Goal: Task Accomplishment & Management: Manage account settings

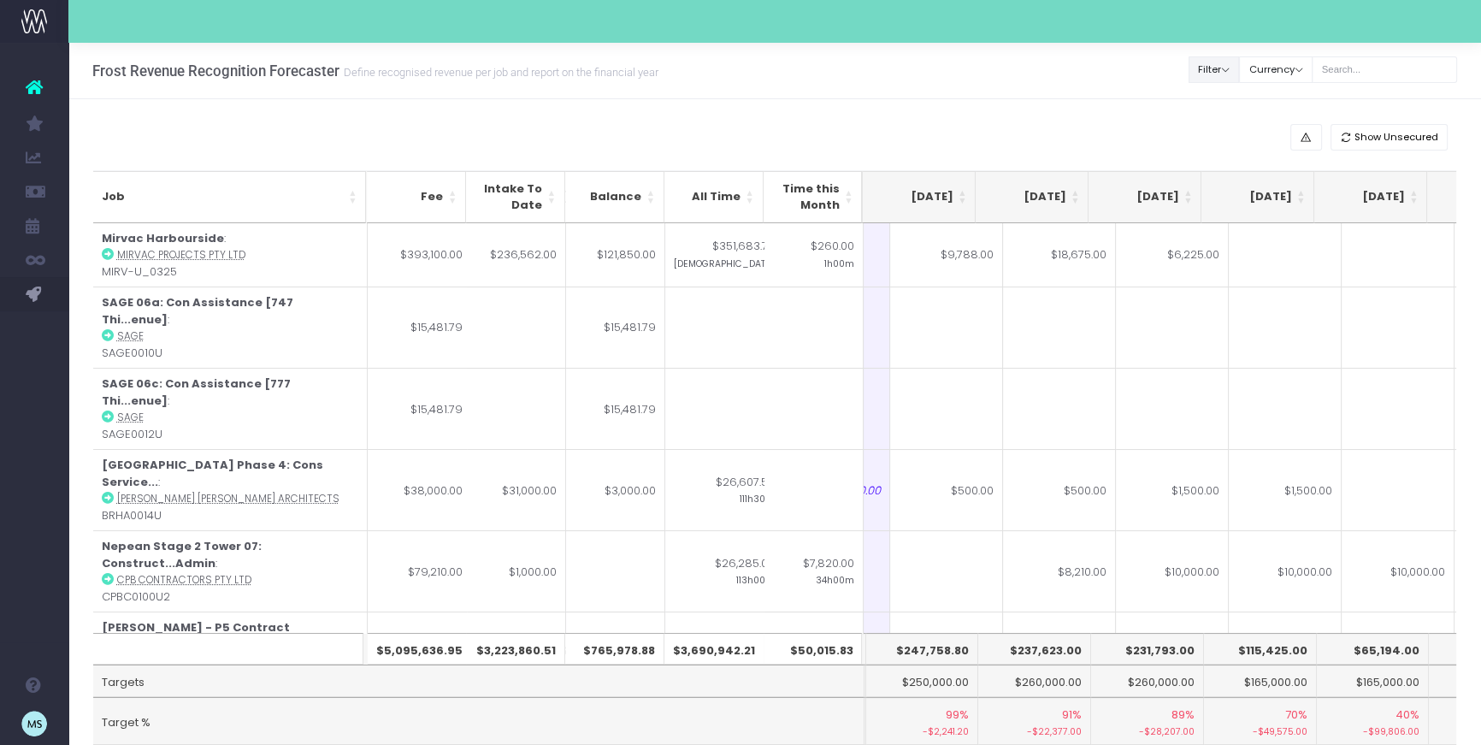
click at [1234, 67] on button "Filter" at bounding box center [1214, 69] width 51 height 27
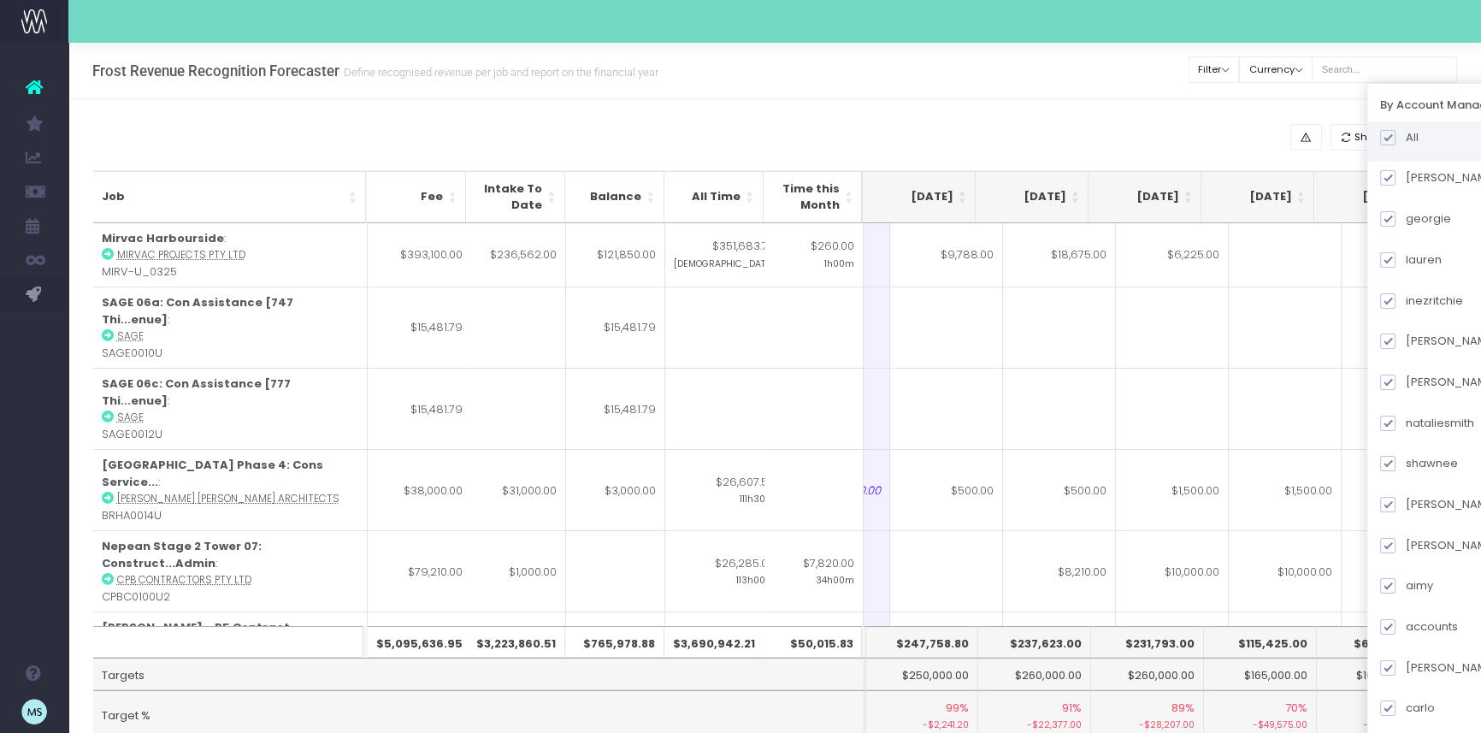
click at [1396, 140] on span at bounding box center [1388, 137] width 15 height 15
click at [1410, 140] on input "All" at bounding box center [1411, 134] width 11 height 11
checkbox input "false"
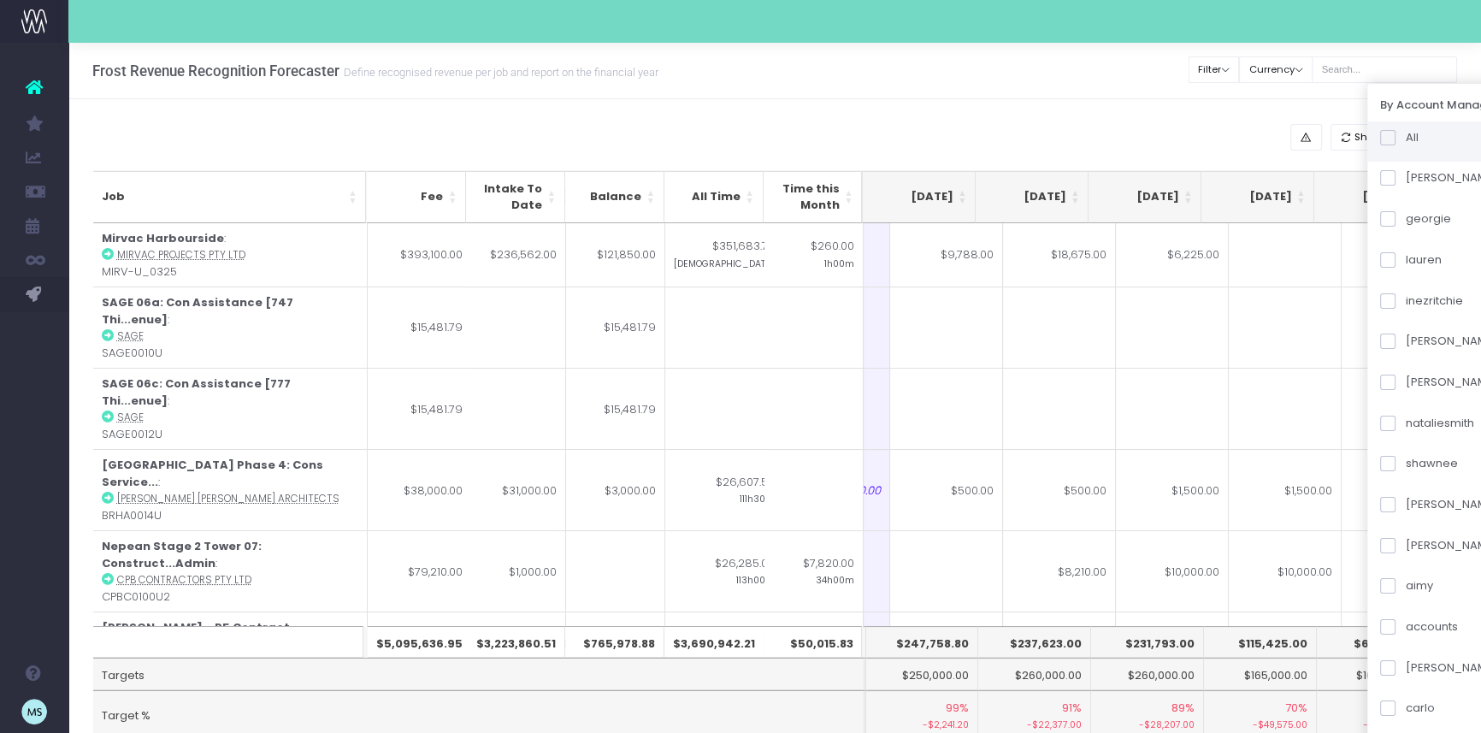
checkbox input "false"
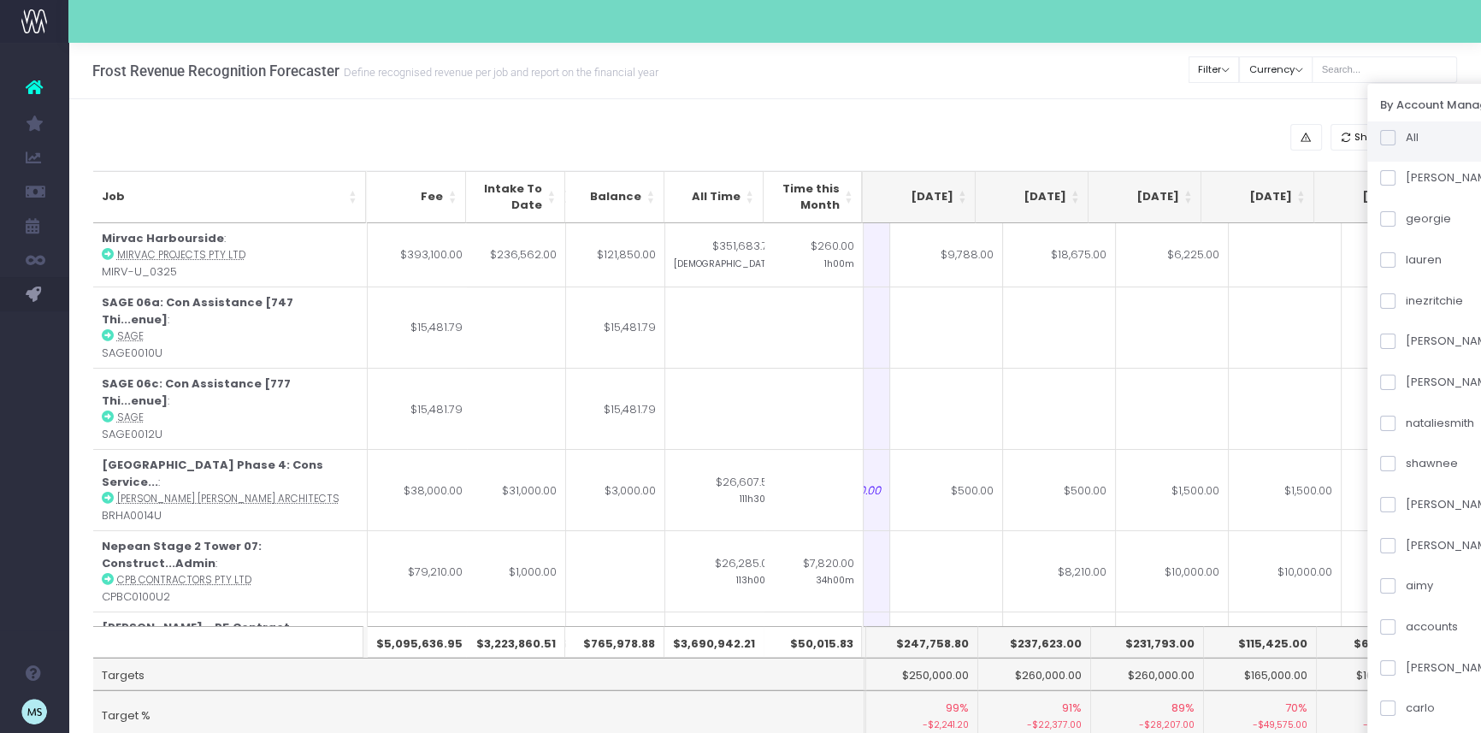
checkbox input "false"
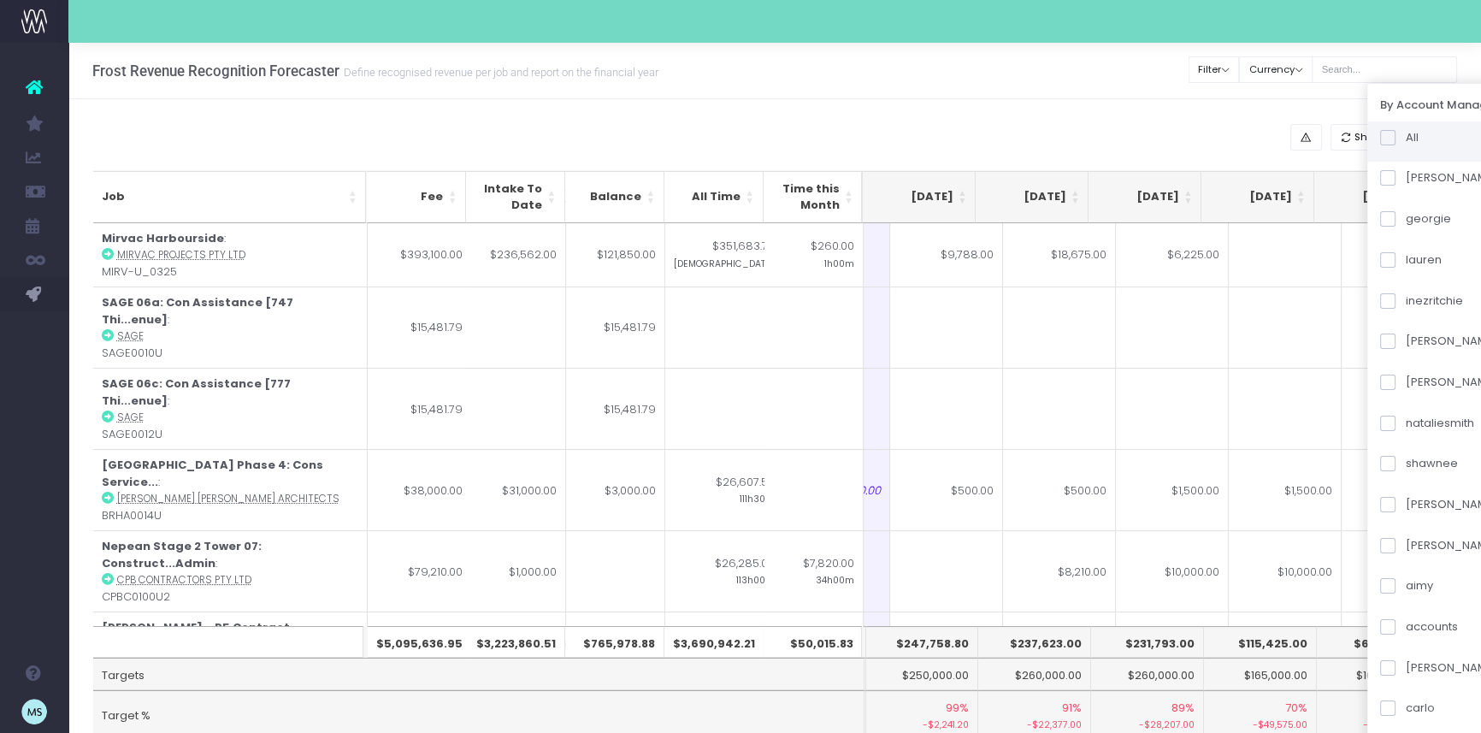
checkbox input "false"
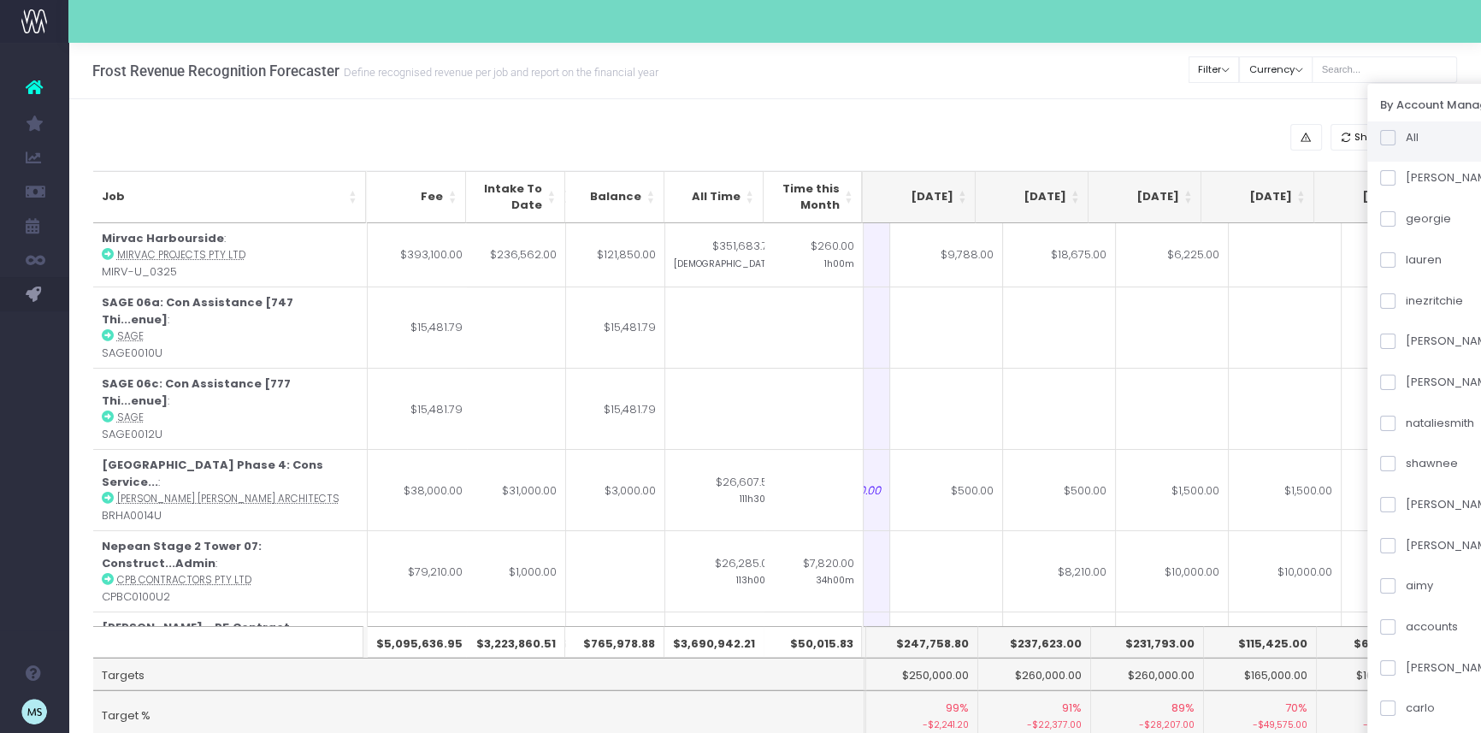
checkbox input "false"
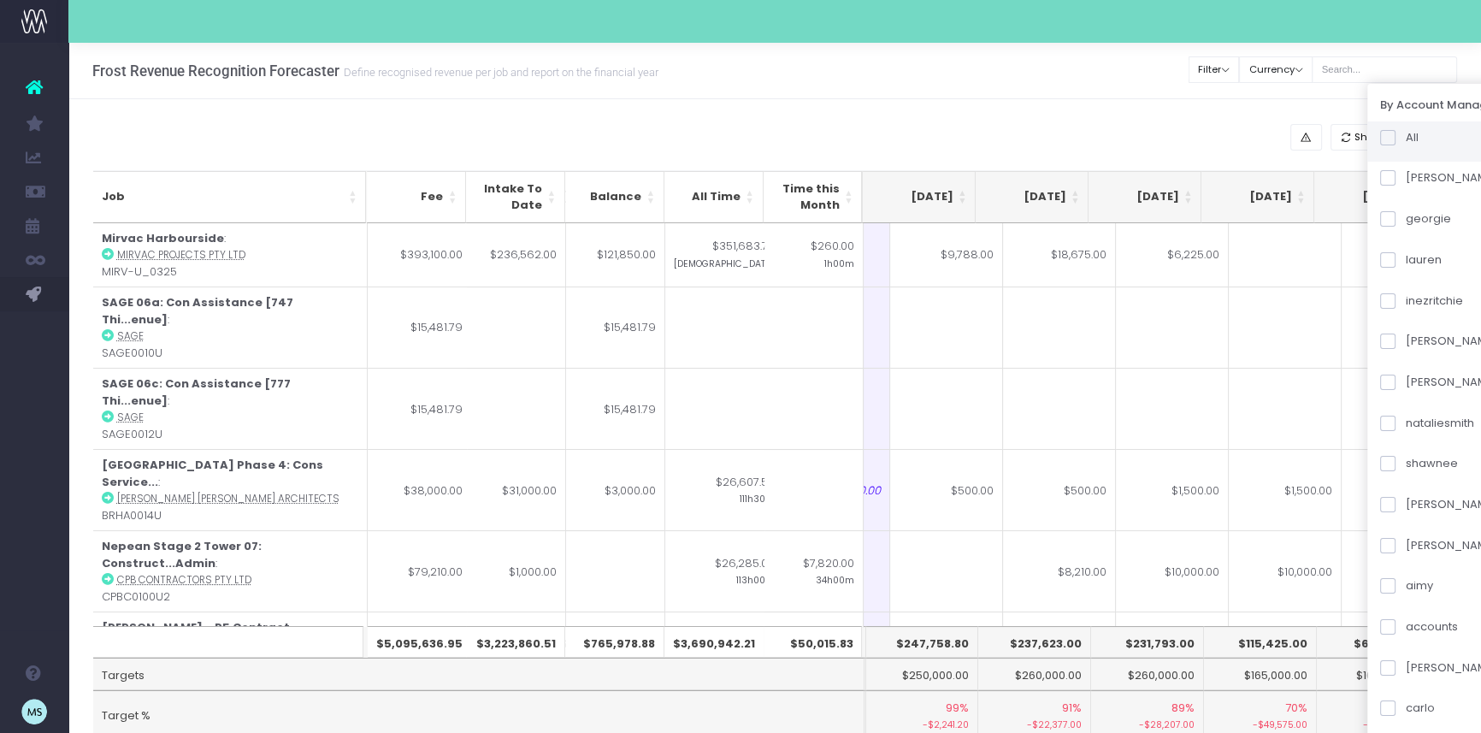
checkbox input "false"
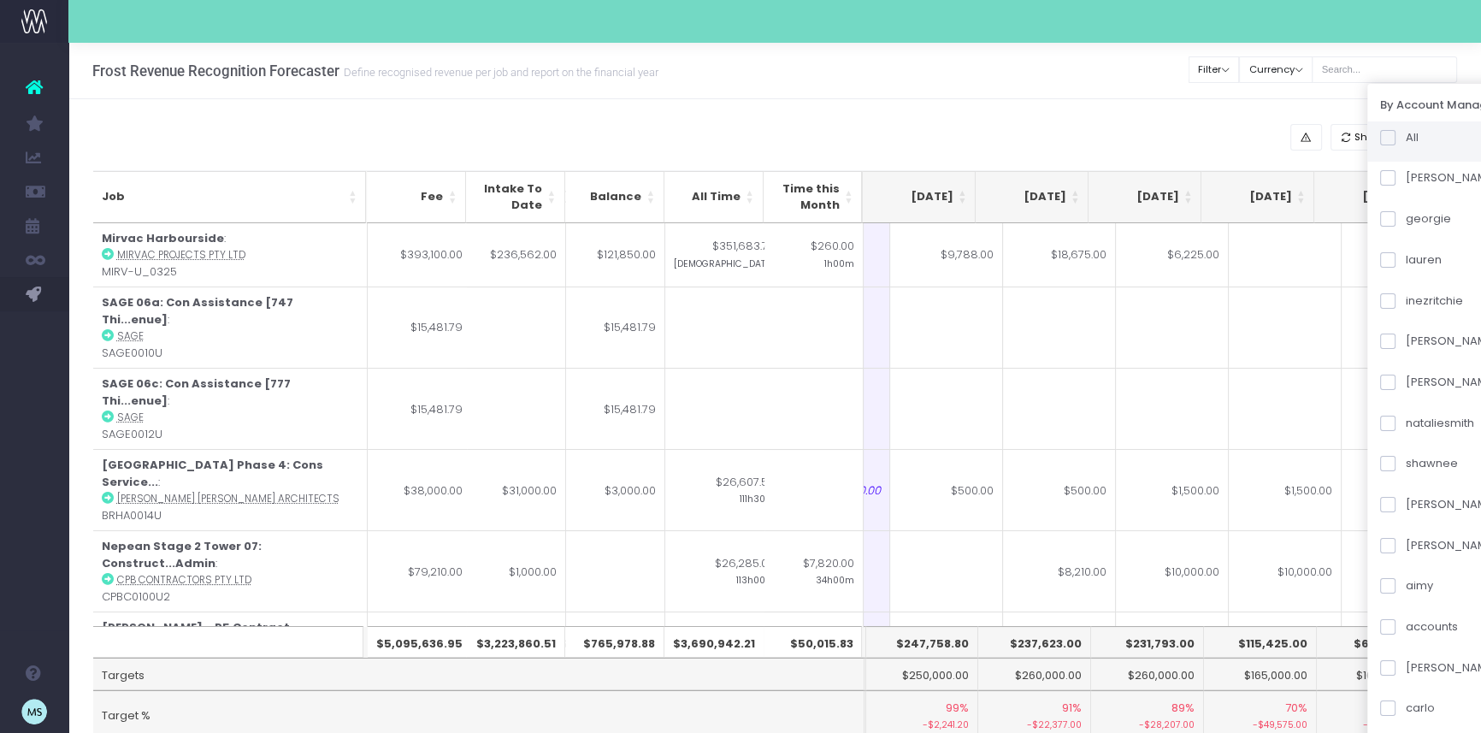
checkbox input "false"
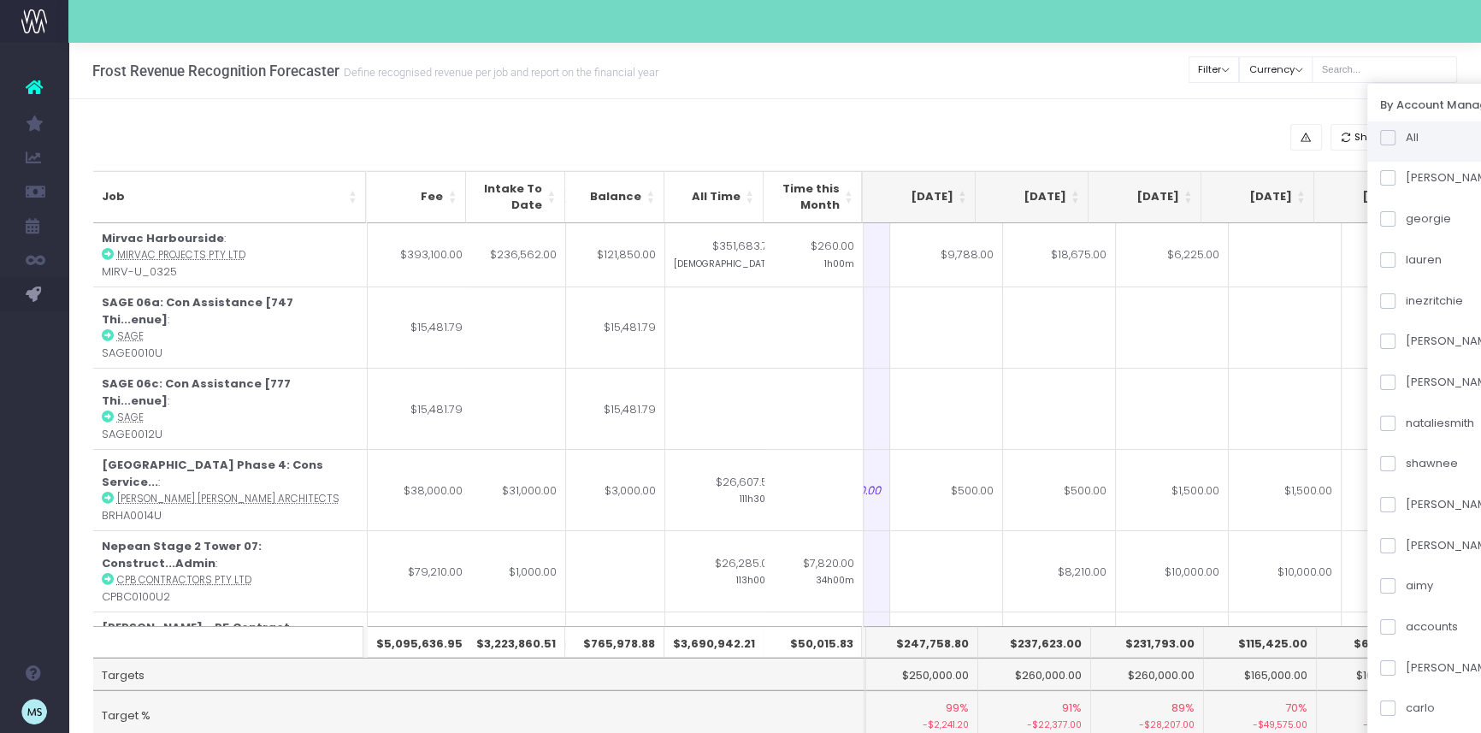
checkbox input "false"
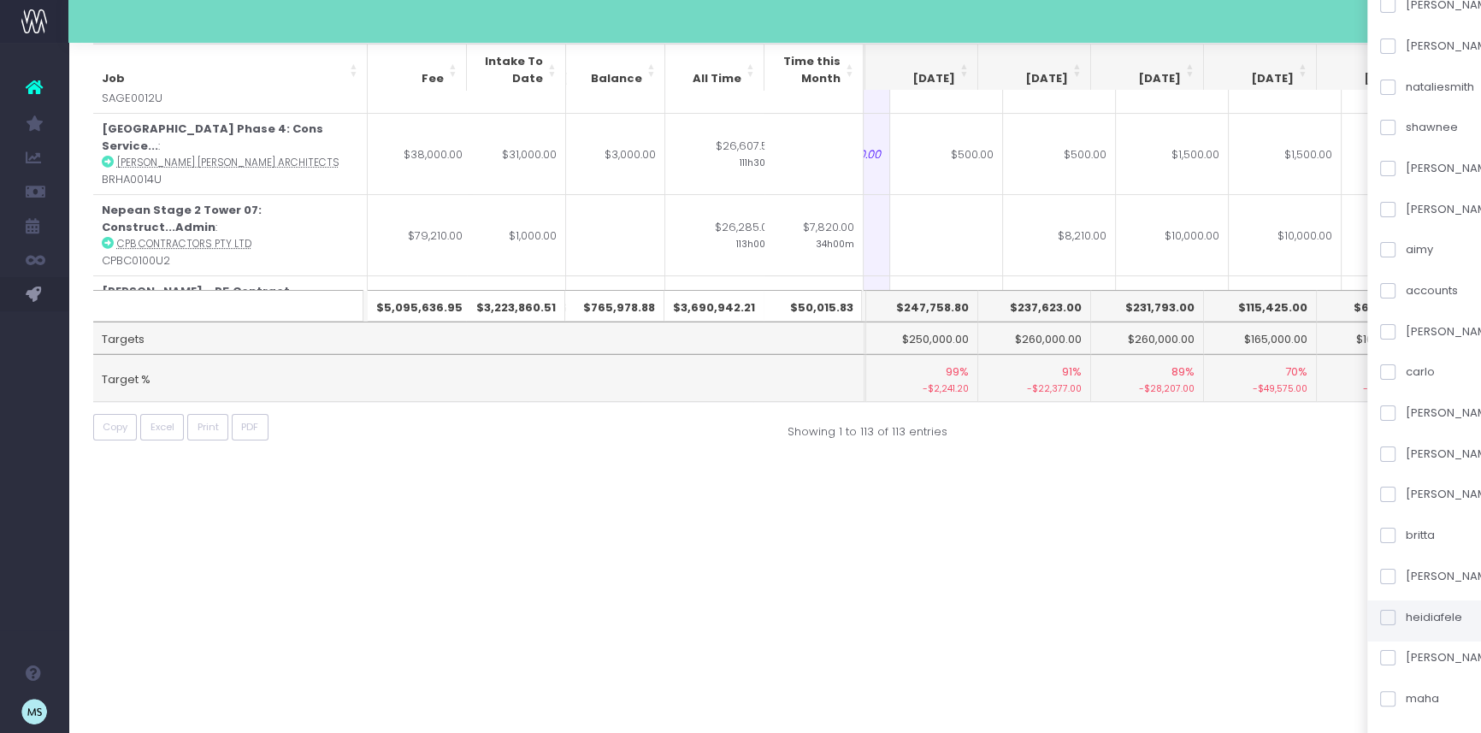
scroll to position [394, 0]
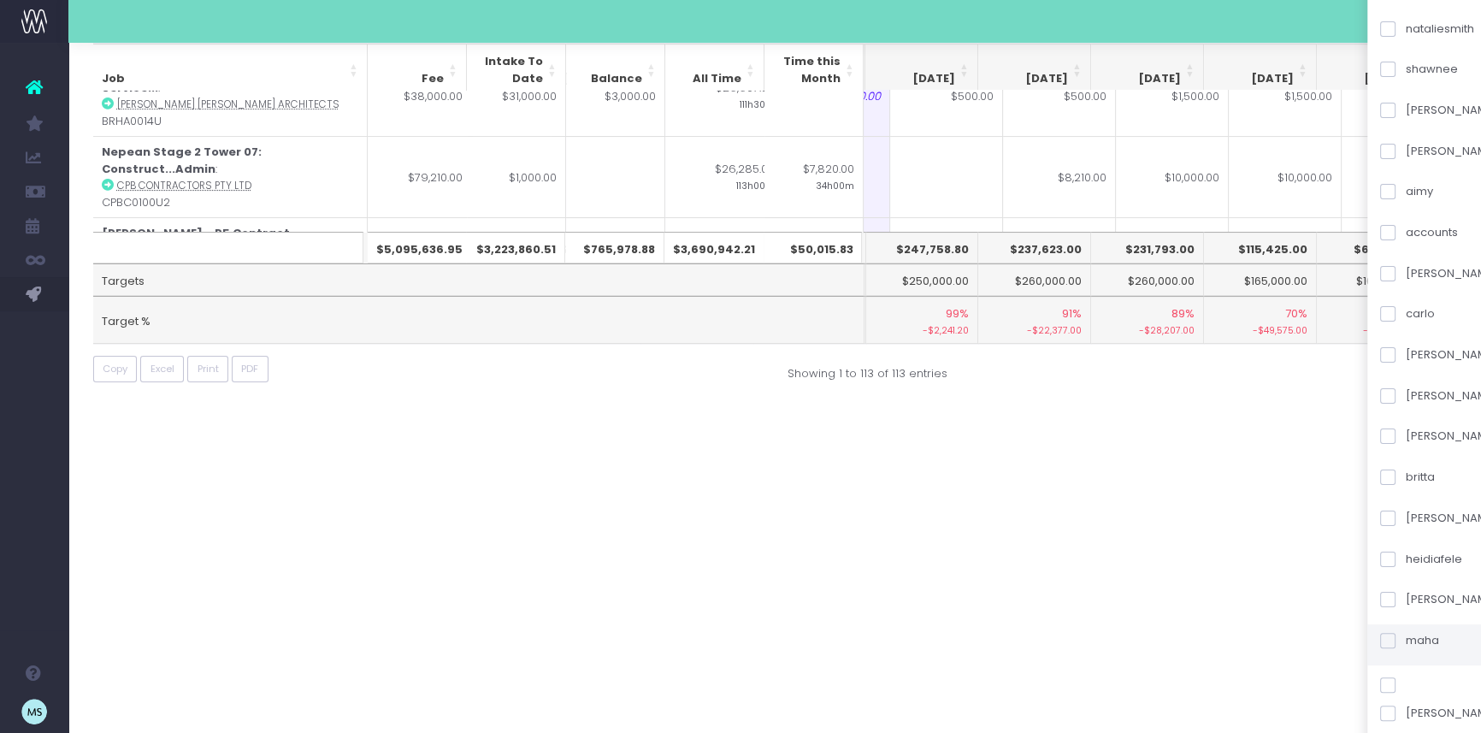
click at [1396, 641] on span at bounding box center [1388, 640] width 15 height 15
click at [1411, 641] on input "maha" at bounding box center [1411, 637] width 11 height 11
checkbox input "true"
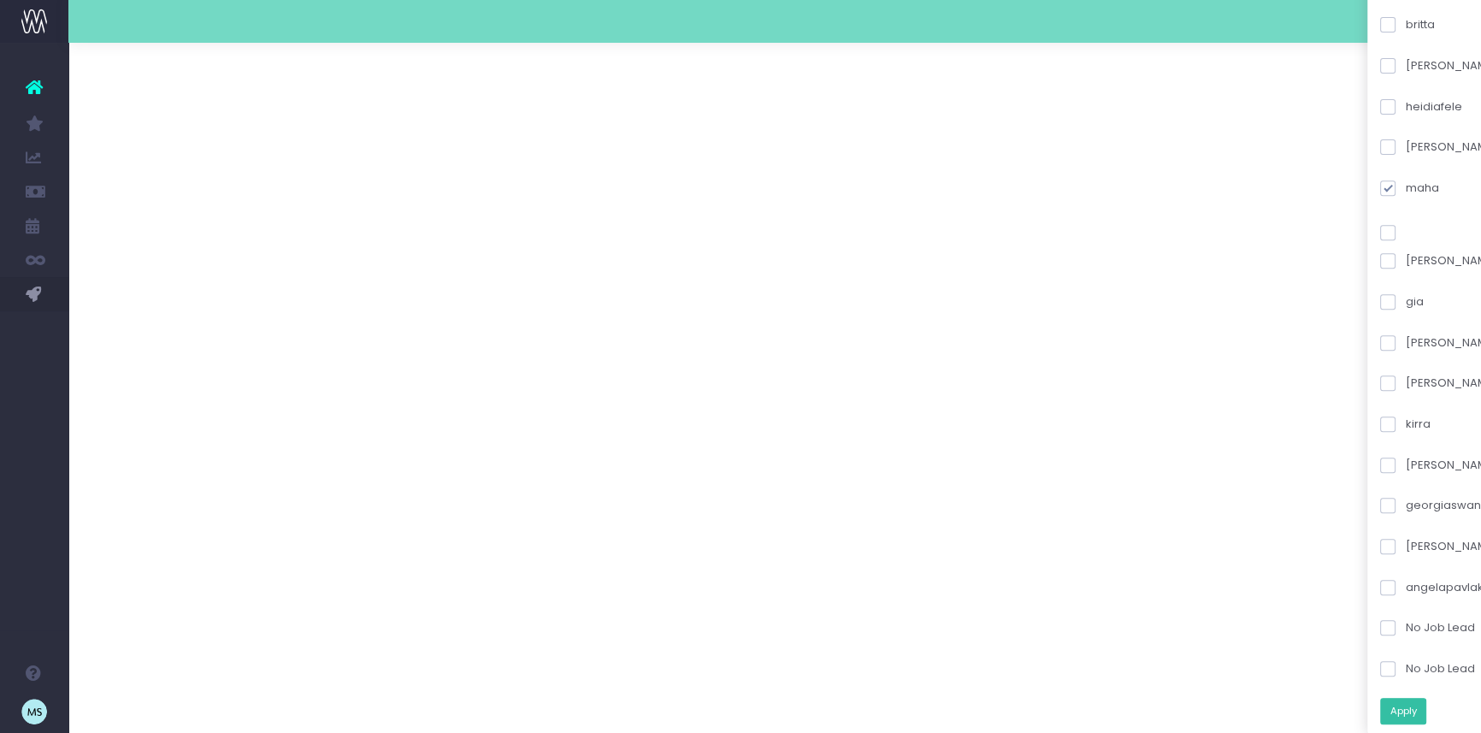
click at [1412, 707] on button "Apply" at bounding box center [1404, 711] width 46 height 27
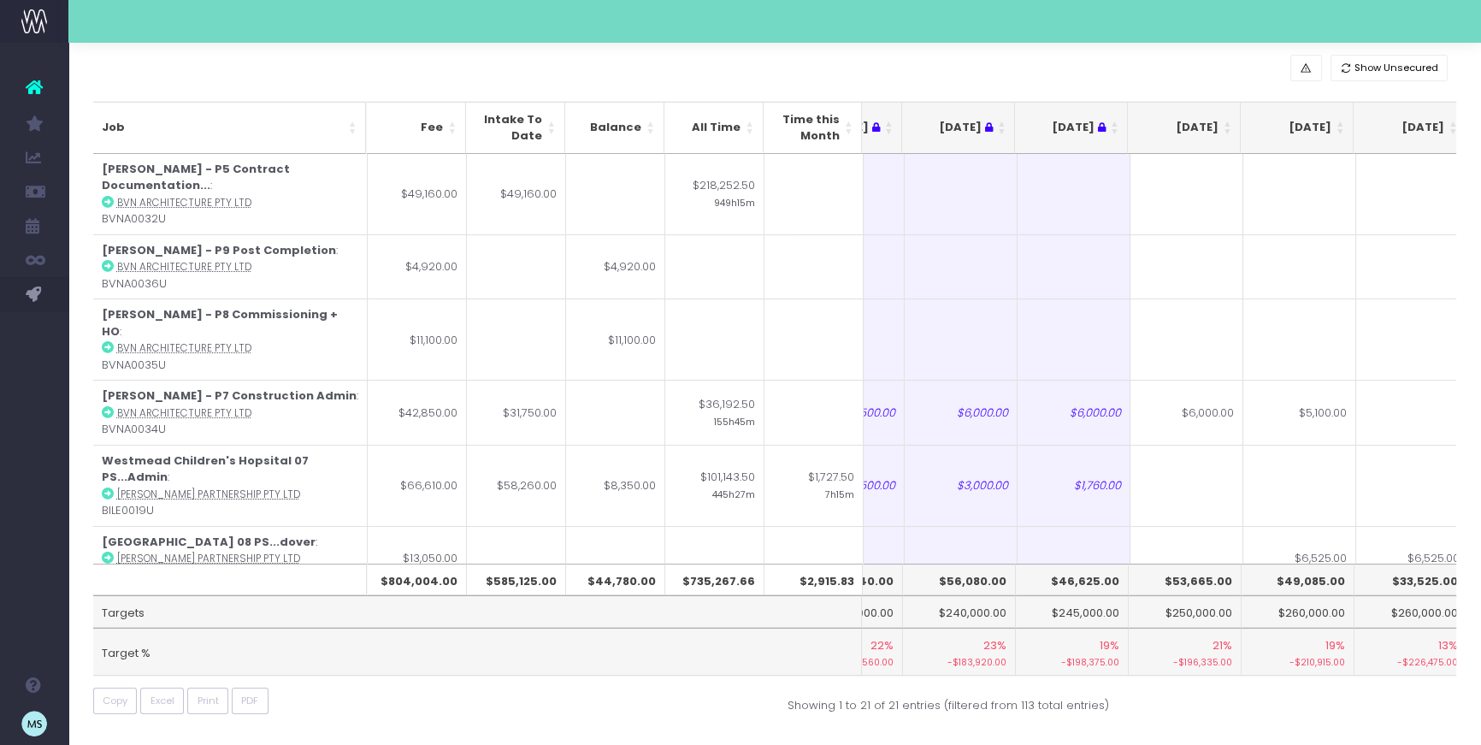
scroll to position [0, 189]
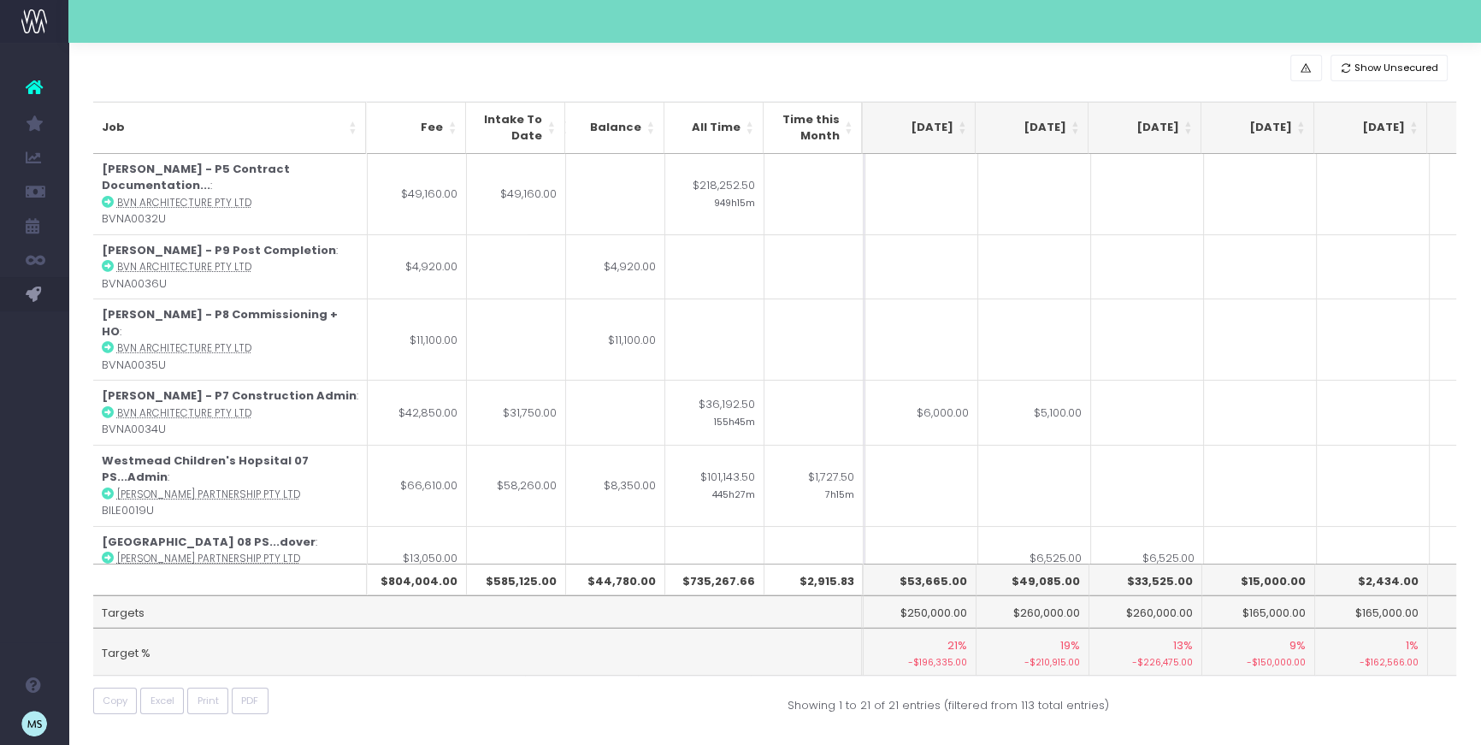
drag, startPoint x: 827, startPoint y: 561, endPoint x: 1013, endPoint y: 566, distance: 185.7
click at [1013, 566] on tr "$804,004.00 $585,125.00 $44,780.00 $735,267.66 $2,915.83 $57,440.00 $56,080.00 …" at bounding box center [987, 580] width 2463 height 33
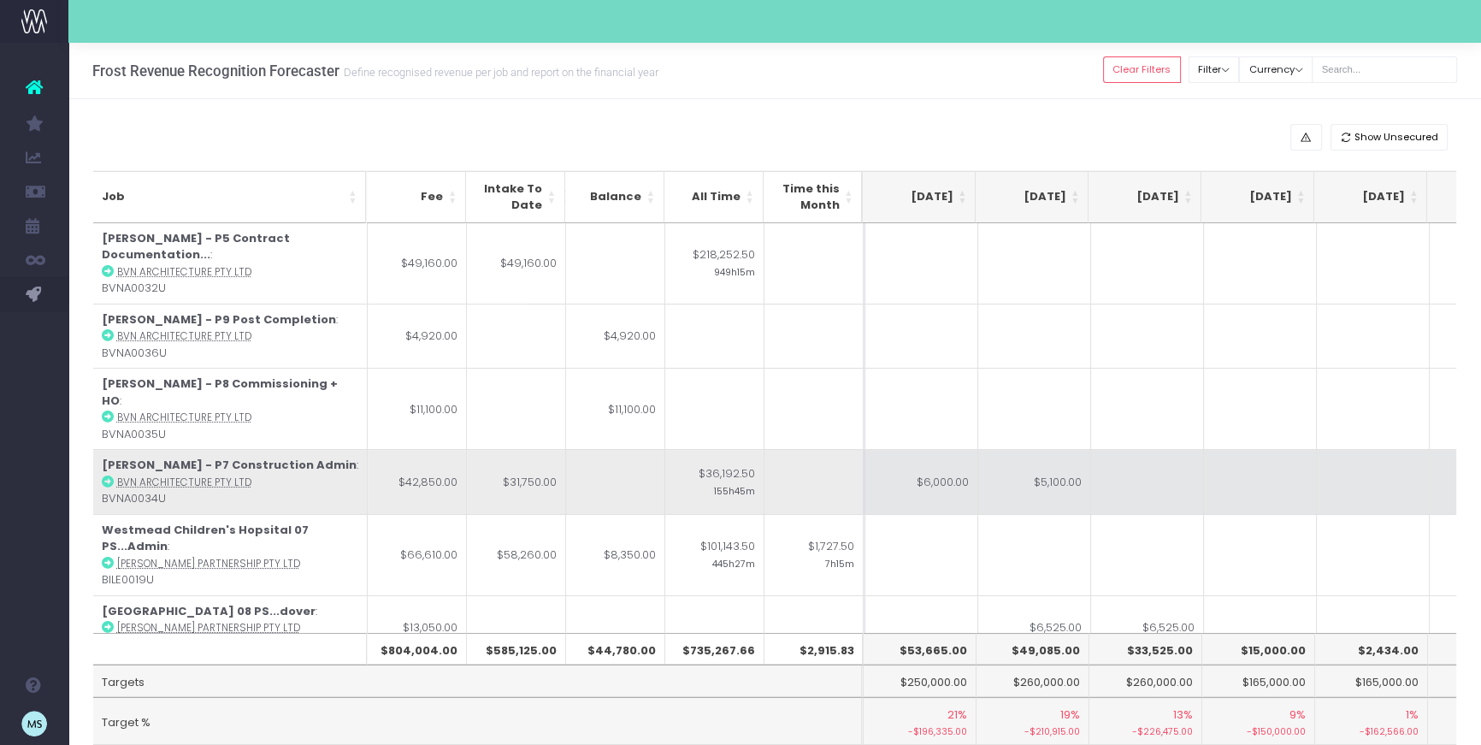
click at [927, 450] on td "$6,000.00" at bounding box center [922, 481] width 113 height 65
type input "5000"
click at [1141, 478] on td at bounding box center [1147, 481] width 113 height 65
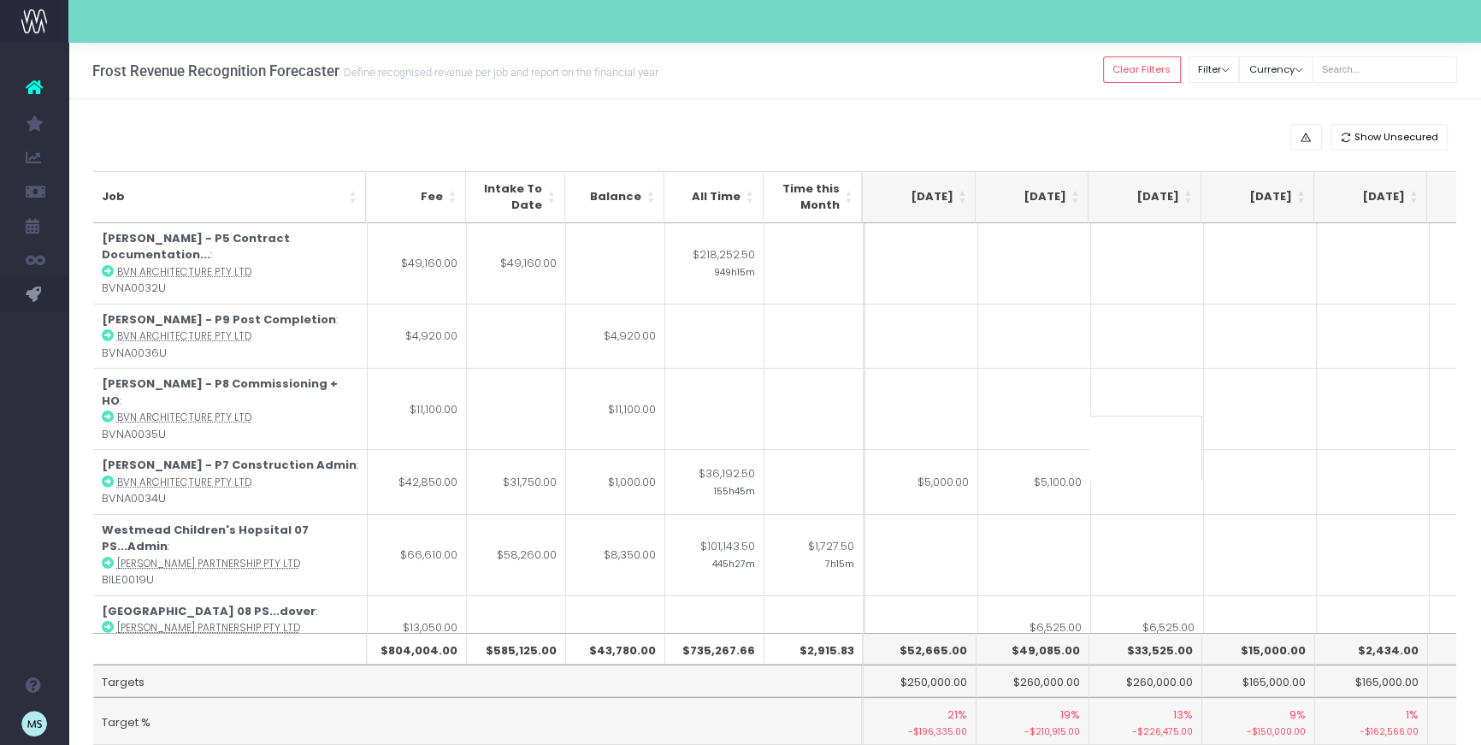
click at [1130, 454] on input at bounding box center [1146, 448] width 113 height 64
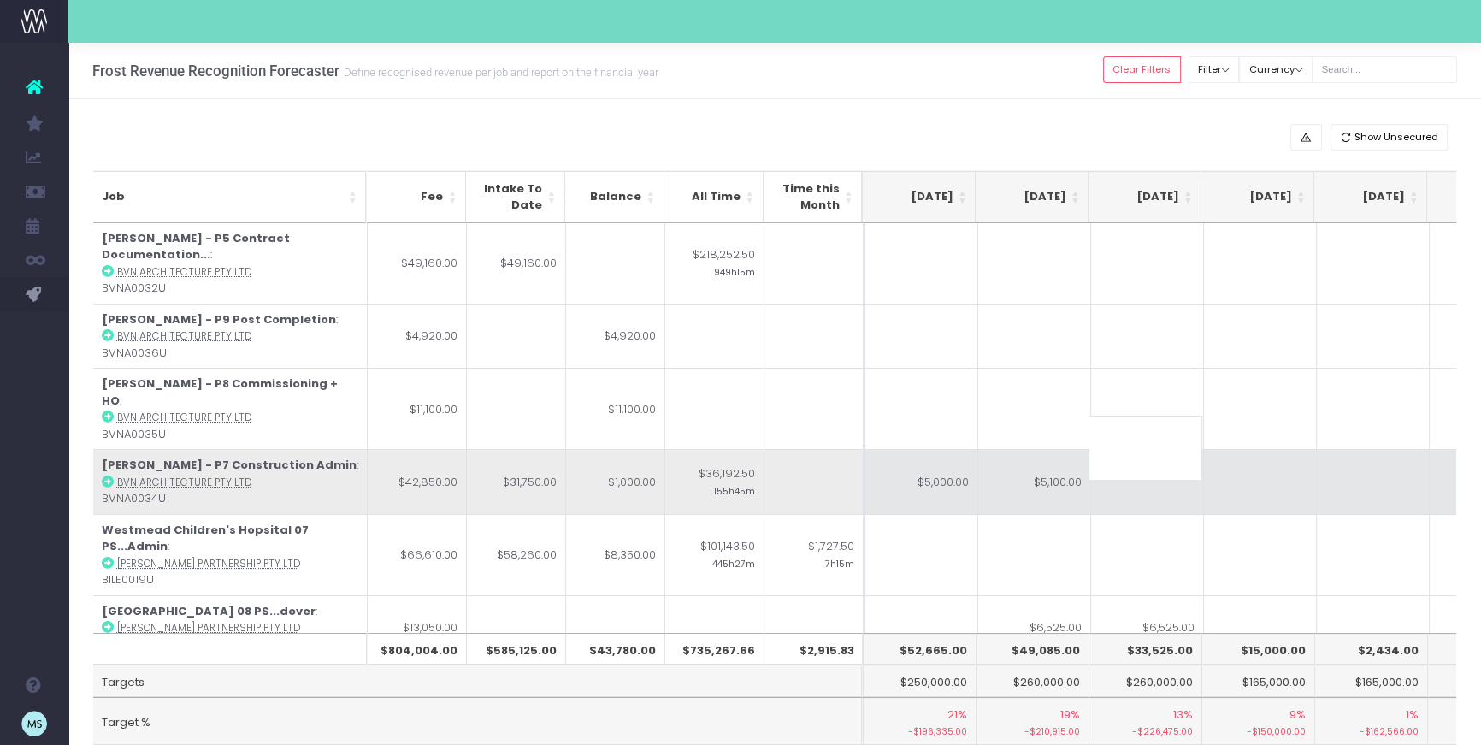
click at [1065, 453] on td "$5,100.00" at bounding box center [1035, 481] width 113 height 65
type input "5000"
click at [1148, 449] on td at bounding box center [1147, 481] width 113 height 65
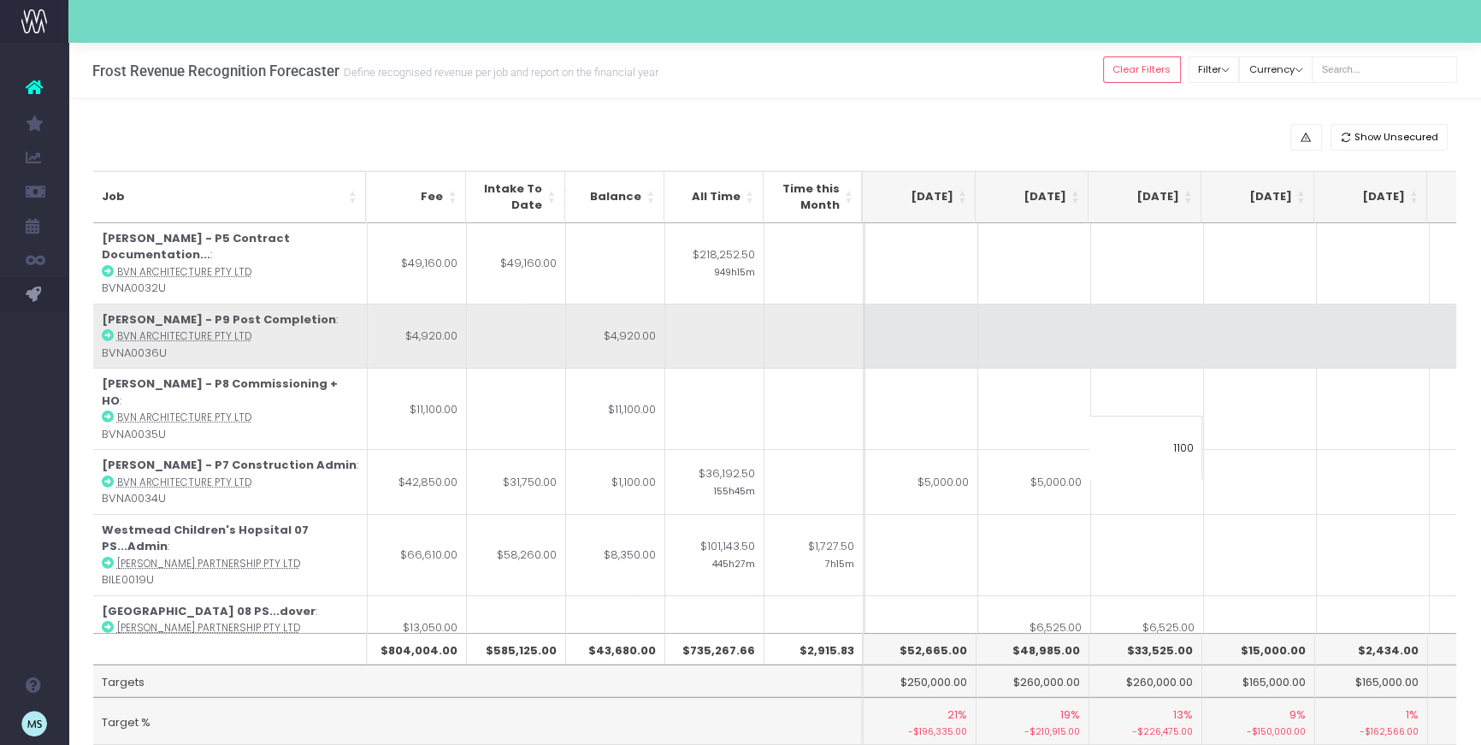
type input "1100"
click at [1115, 346] on td at bounding box center [1147, 336] width 113 height 65
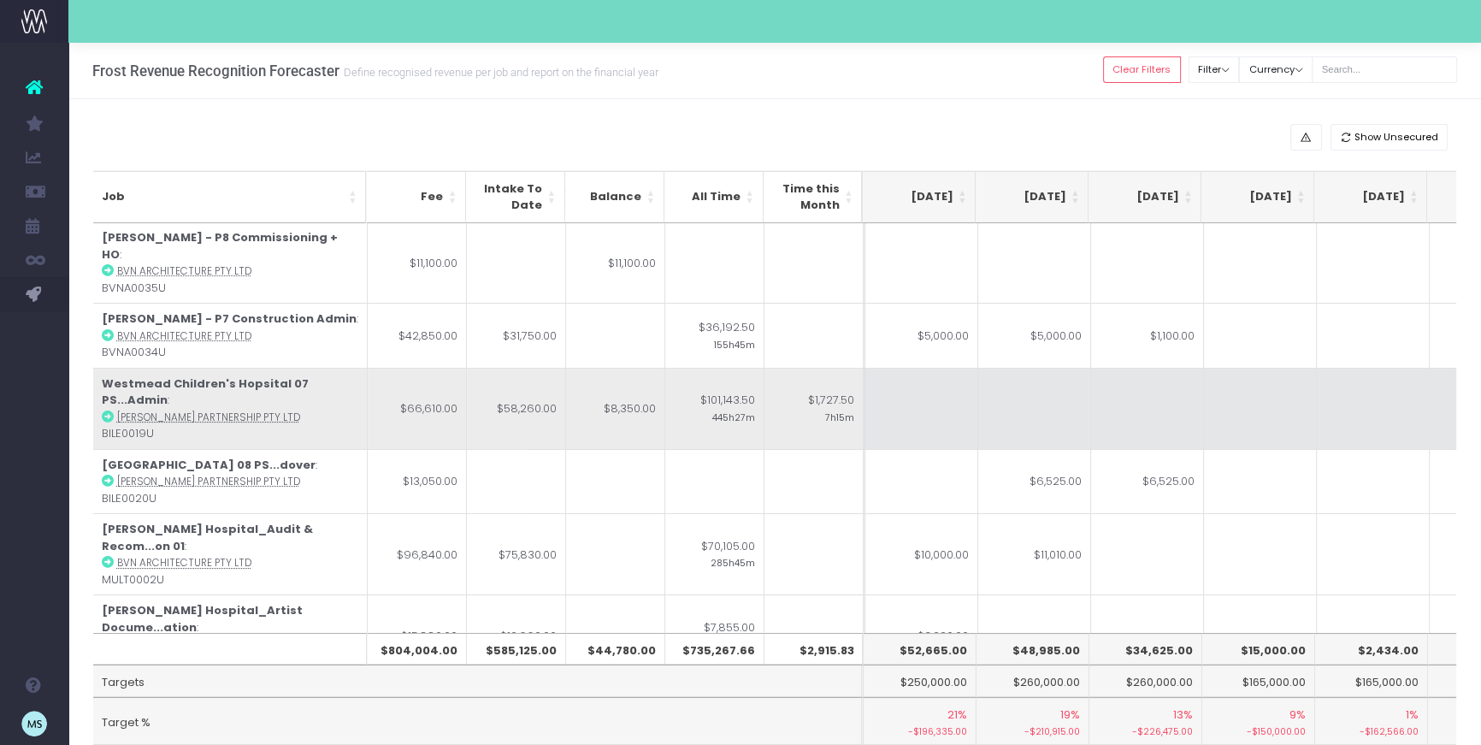
click at [927, 368] on td at bounding box center [922, 408] width 113 height 81
type input "5000"
click at [1046, 368] on td at bounding box center [1035, 408] width 113 height 81
type input "3350"
click at [1273, 393] on td at bounding box center [1260, 408] width 113 height 81
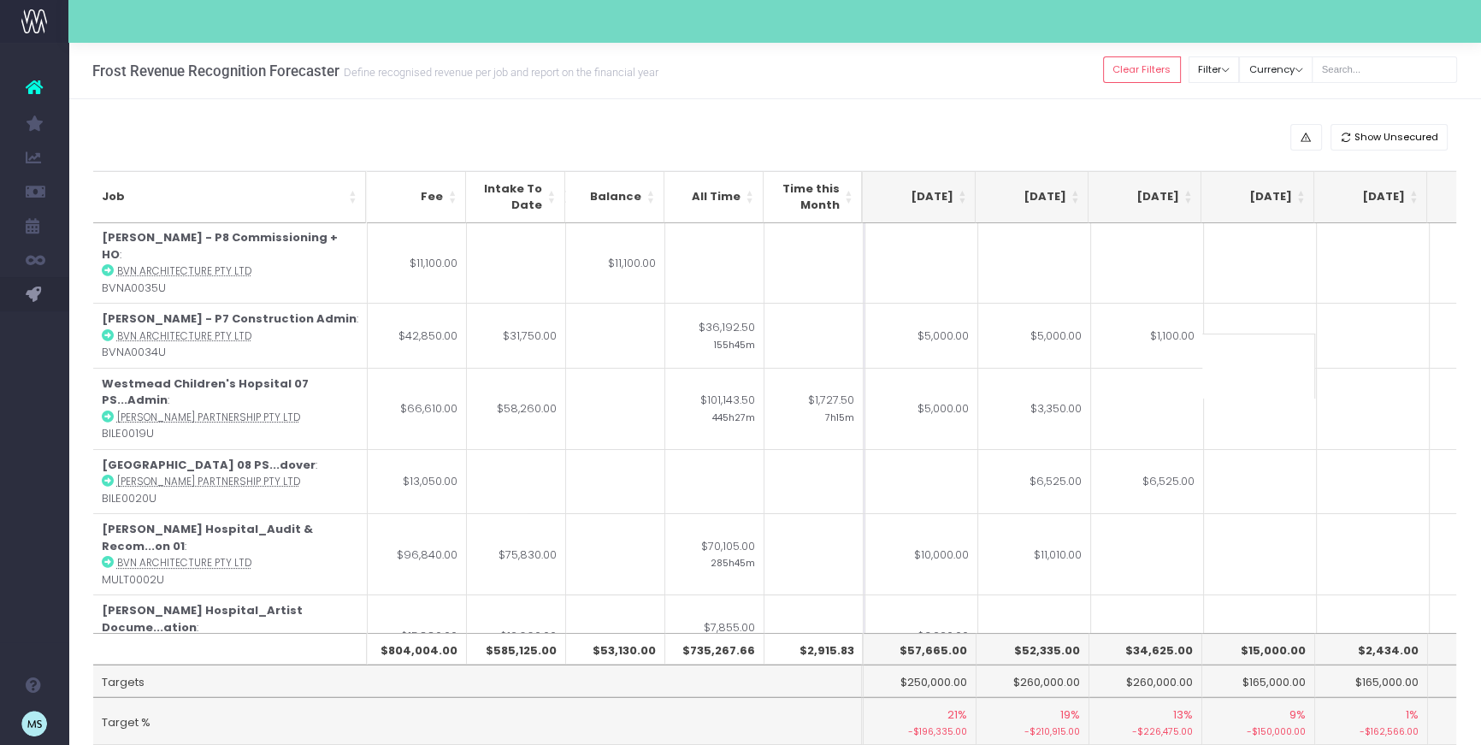
click at [80, 416] on div "Job Fee Intake To Date Balance All Time Time this Month [DATE] [DATE] [DATE] Se…" at bounding box center [775, 458] width 1390 height 598
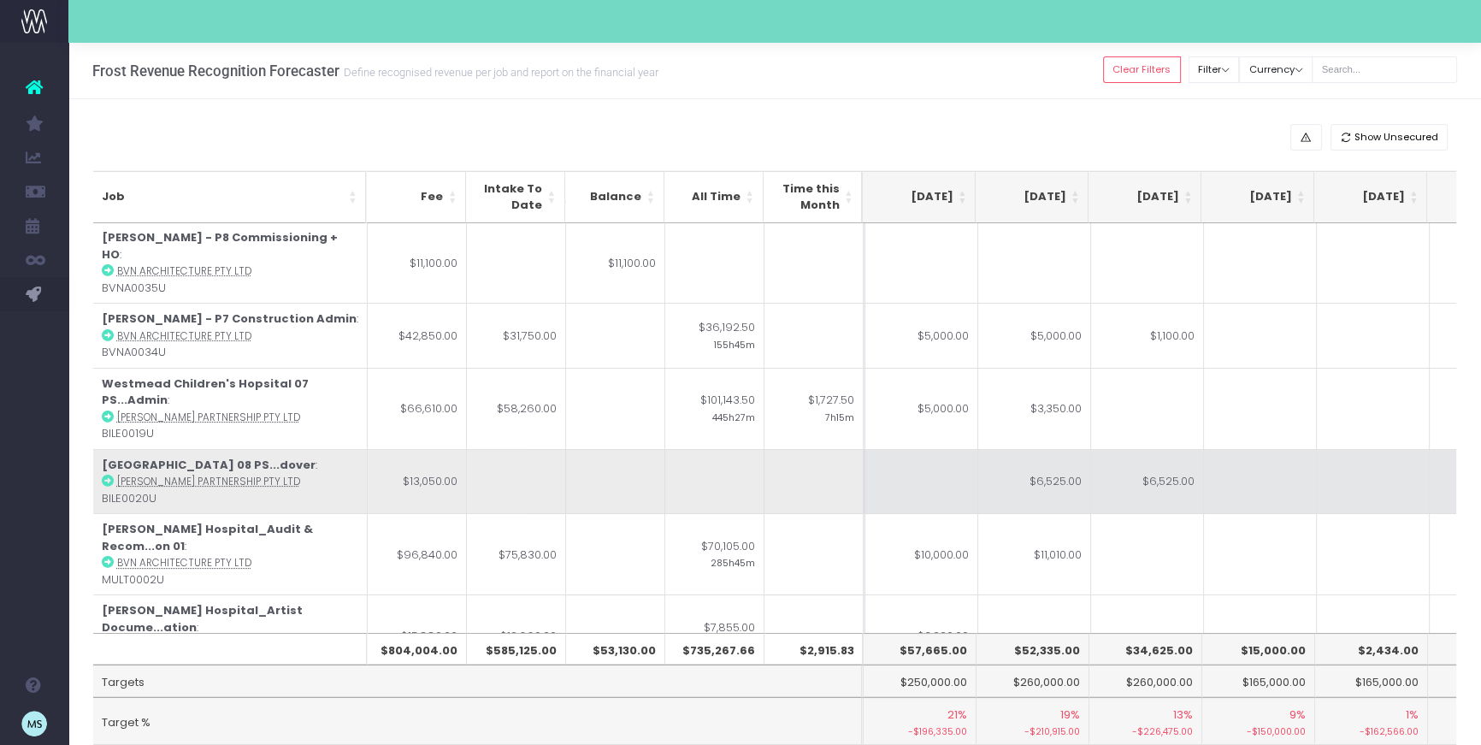
click at [1220, 449] on td at bounding box center [1260, 481] width 113 height 65
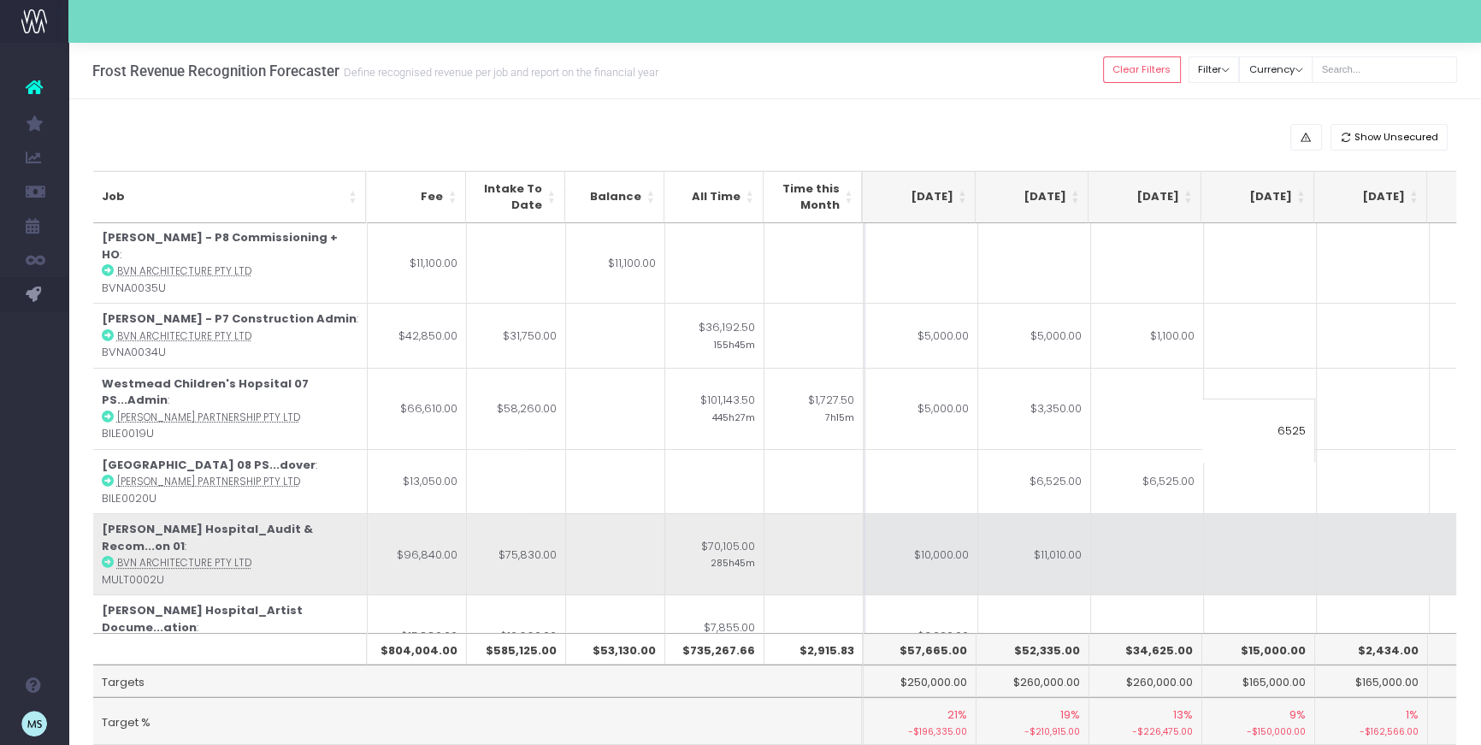
type input "6525"
click at [1295, 513] on td at bounding box center [1260, 553] width 113 height 81
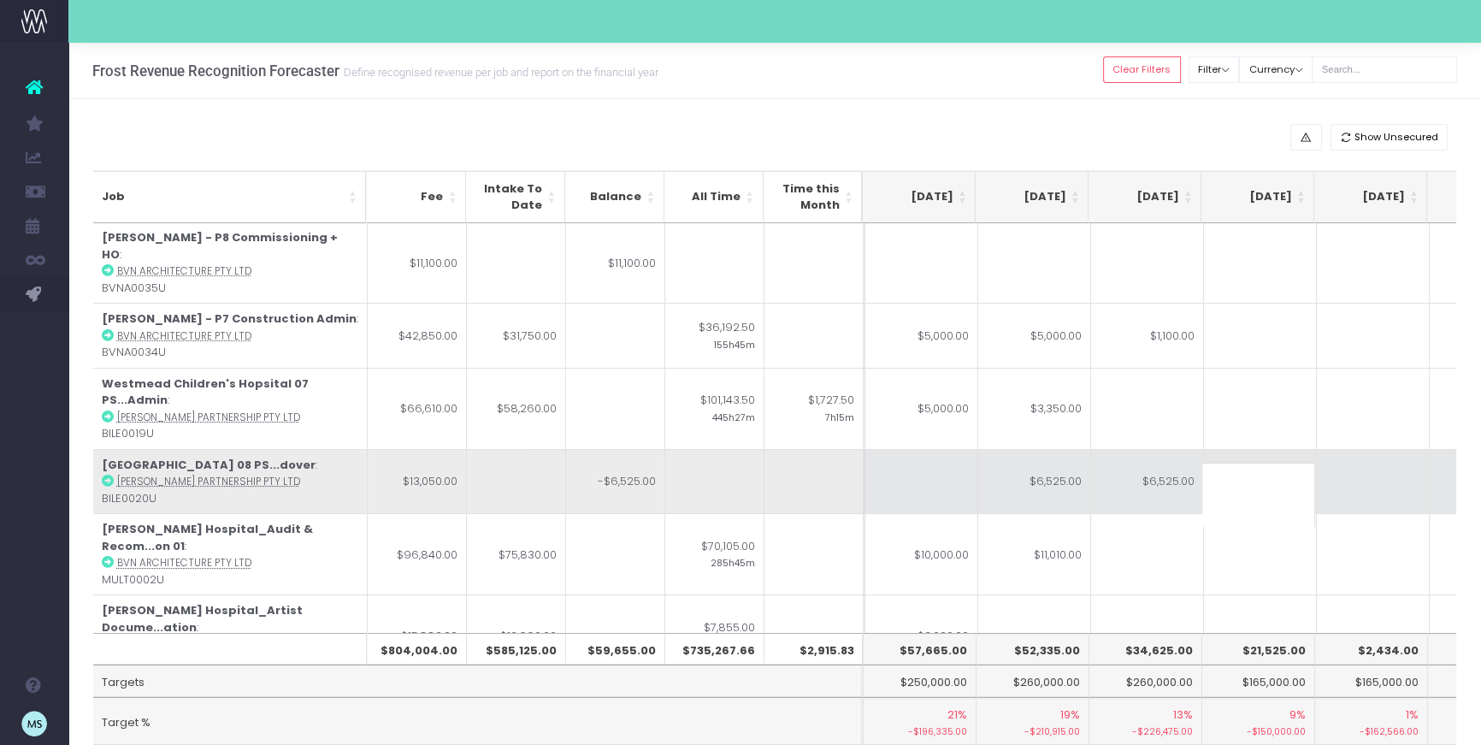
click at [1062, 449] on td "$6,525.00" at bounding box center [1035, 481] width 113 height 65
type input "$6,525.00"
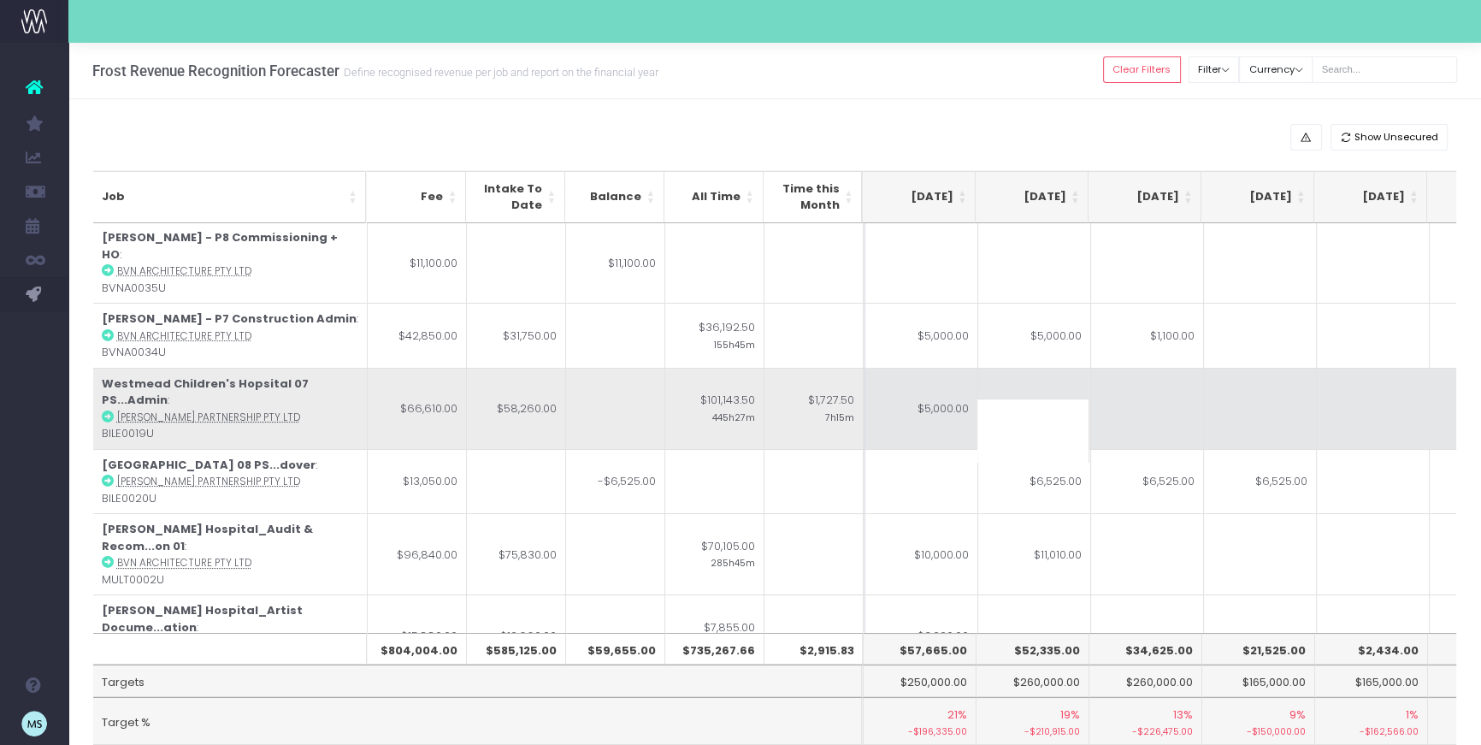
click at [1269, 368] on td at bounding box center [1260, 408] width 113 height 81
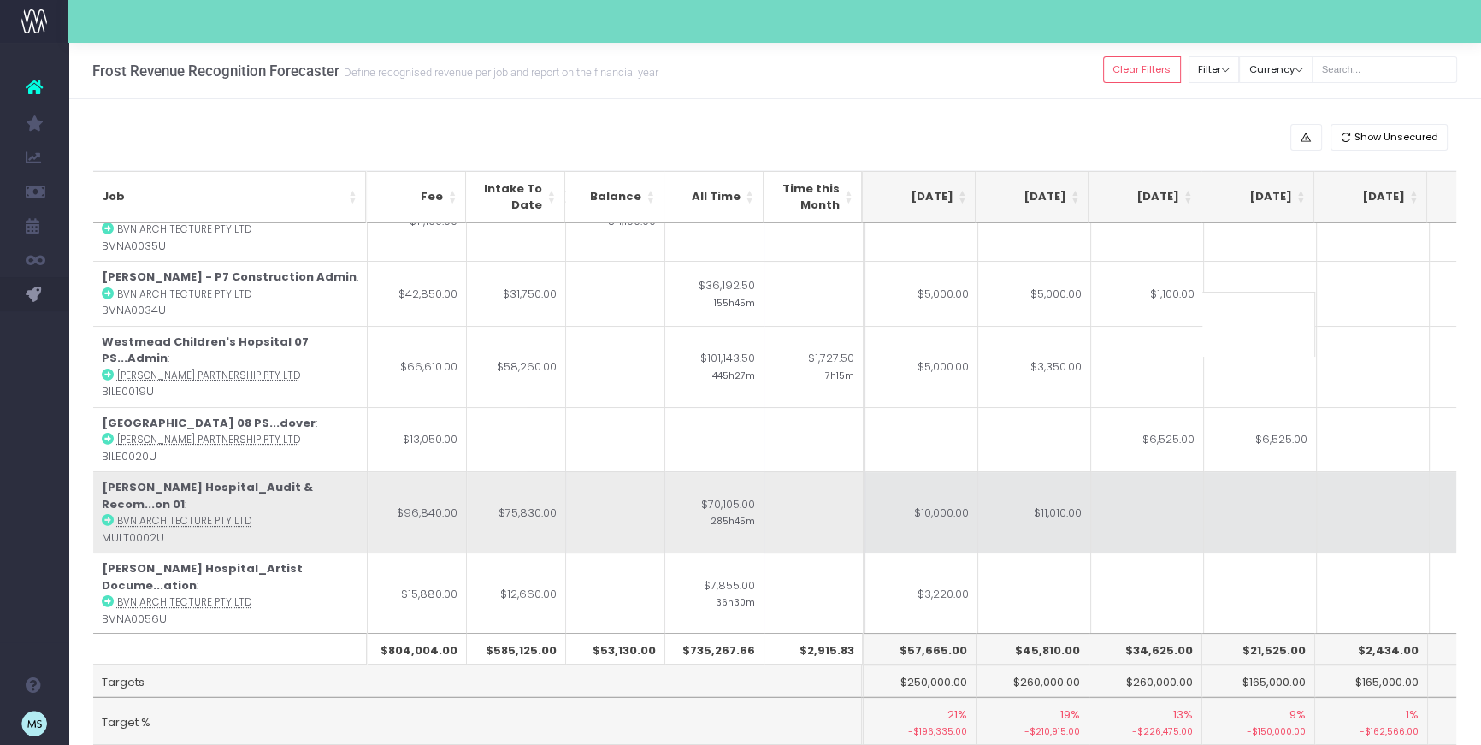
scroll to position [206, 338]
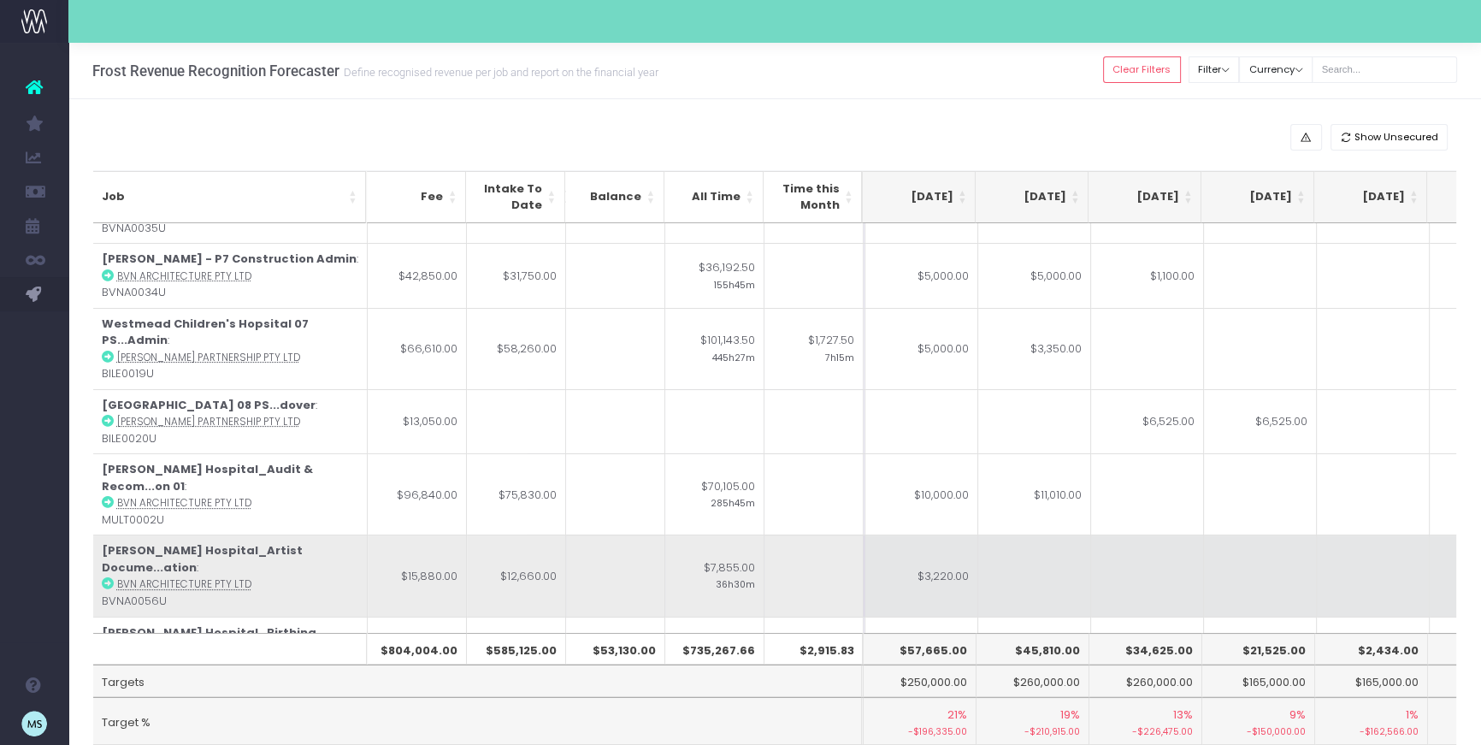
click at [1390, 535] on td at bounding box center [1373, 575] width 113 height 81
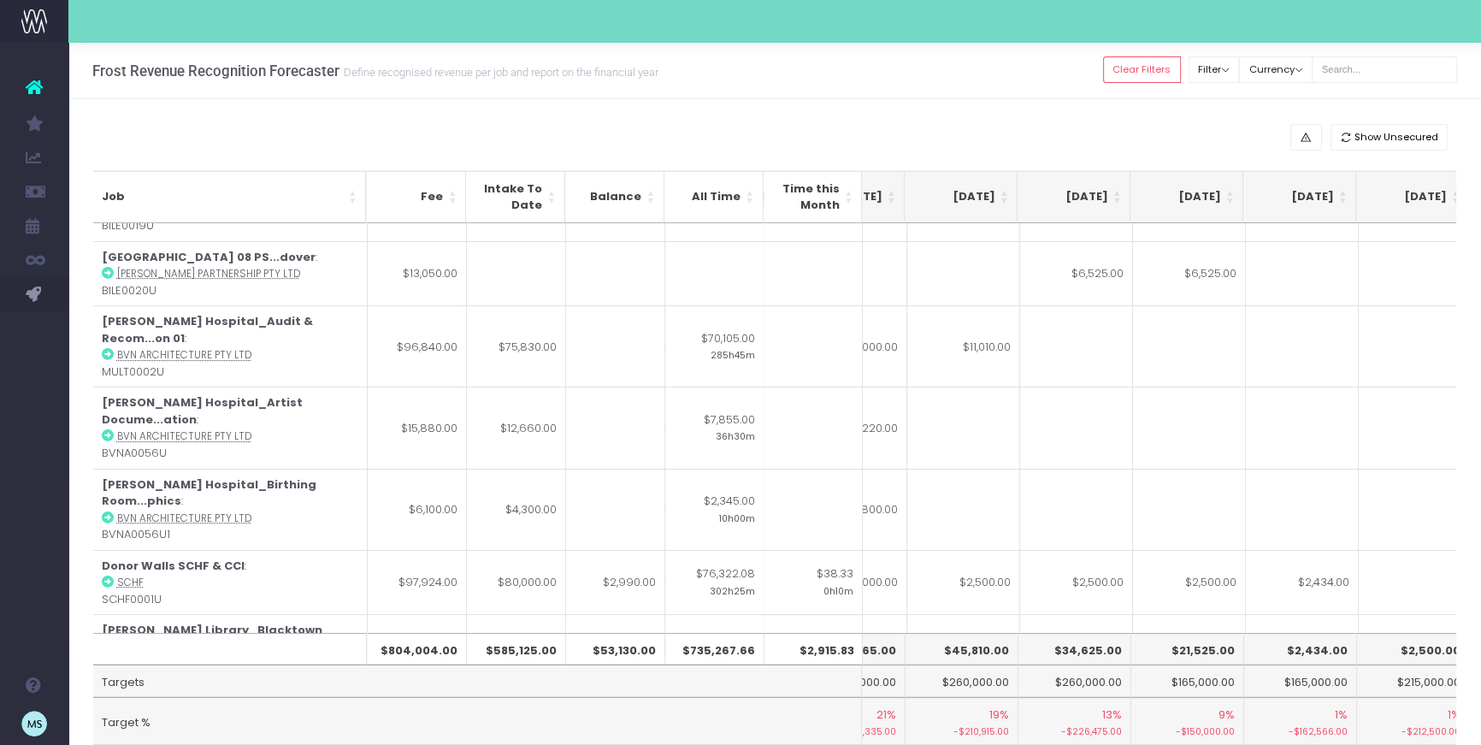
scroll to position [354, 419]
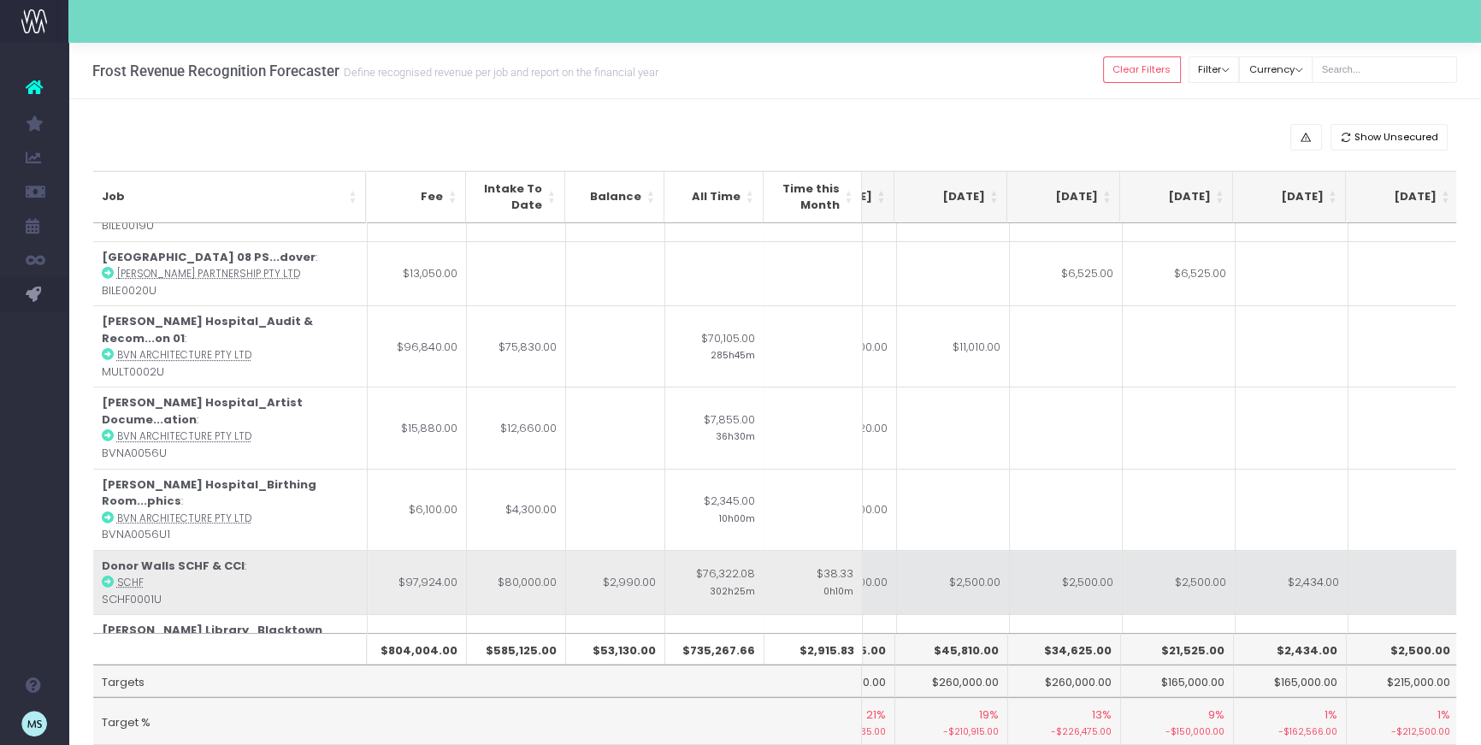
click at [1310, 550] on td "$2,434.00" at bounding box center [1292, 582] width 113 height 65
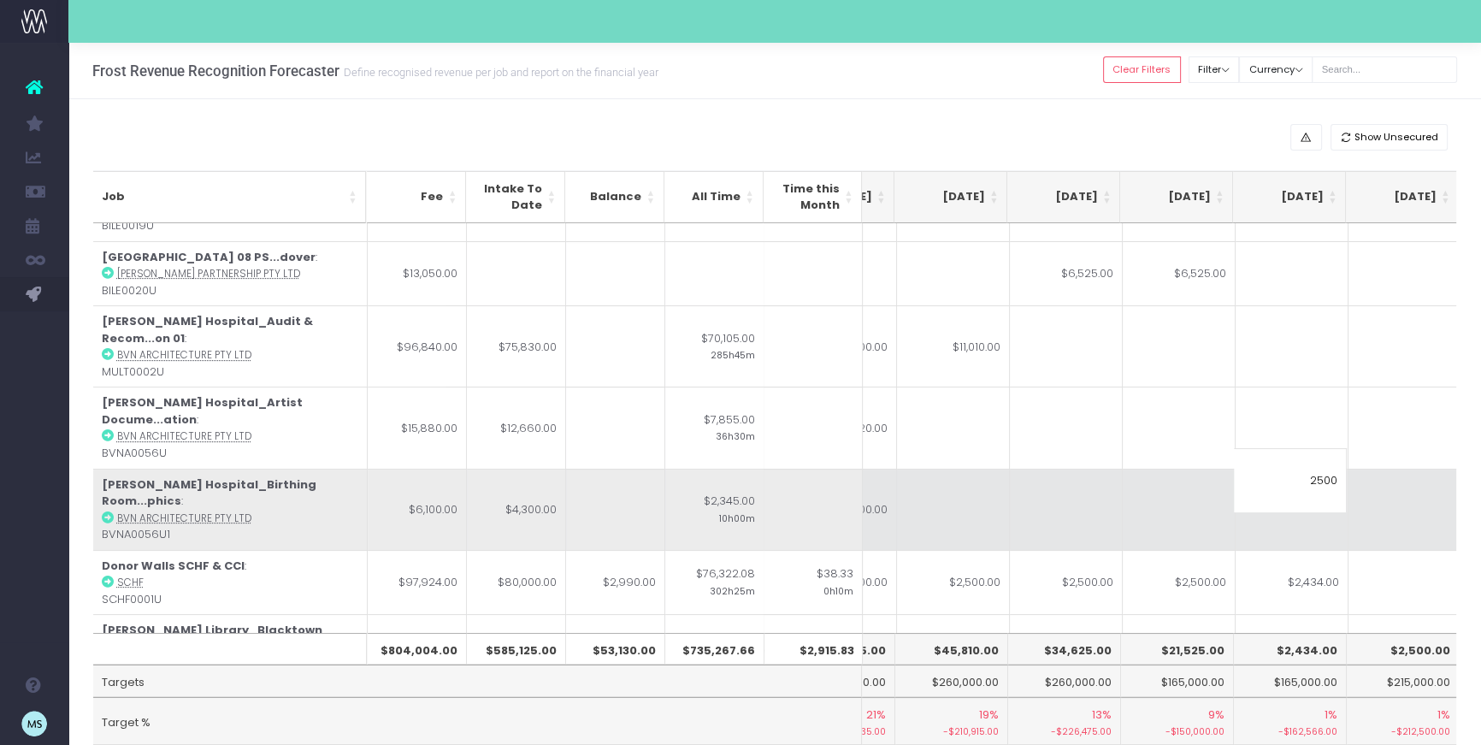
type input "2500"
click at [1334, 469] on td at bounding box center [1292, 509] width 113 height 81
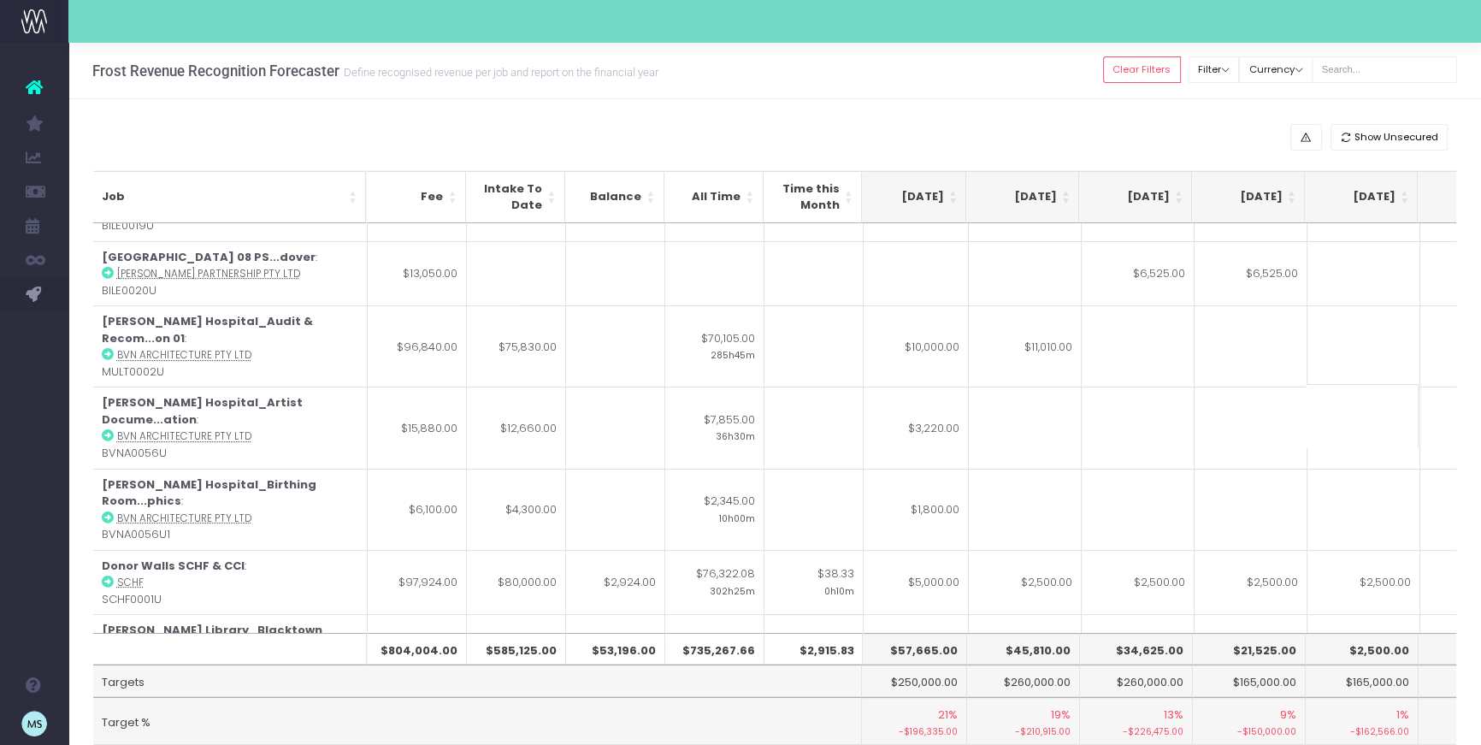
scroll to position [354, 342]
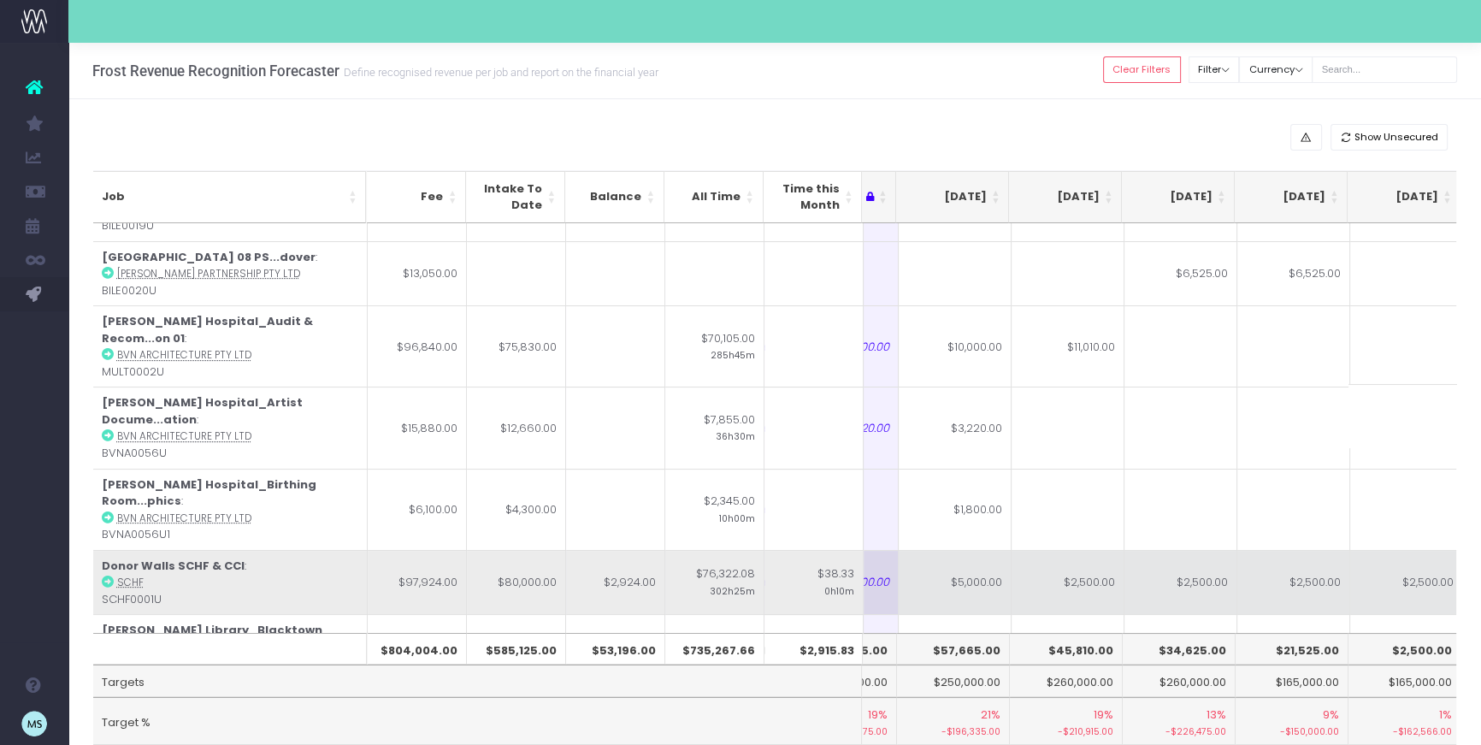
click at [1080, 550] on td "$2,500.00" at bounding box center [1068, 582] width 113 height 65
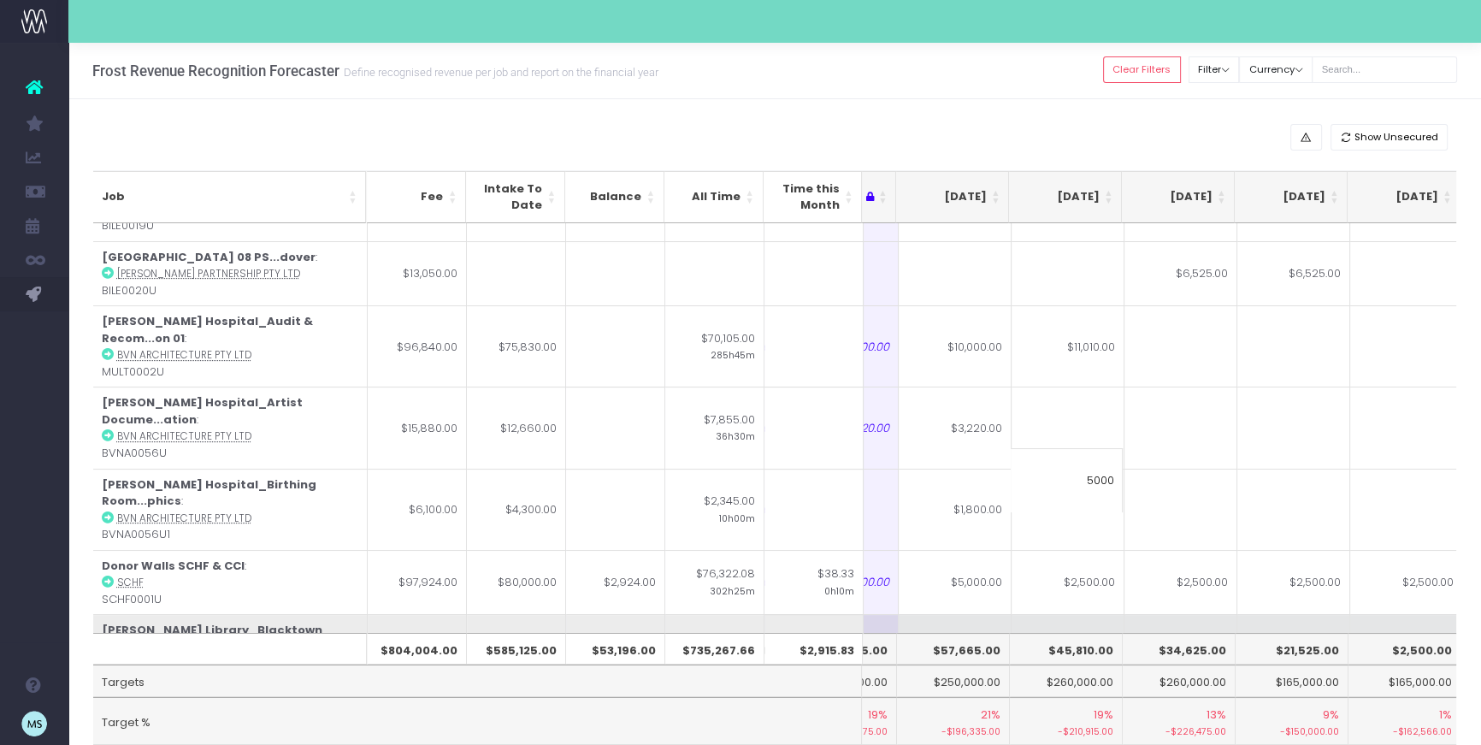
type input "5000"
click at [1213, 614] on td at bounding box center [1181, 654] width 113 height 81
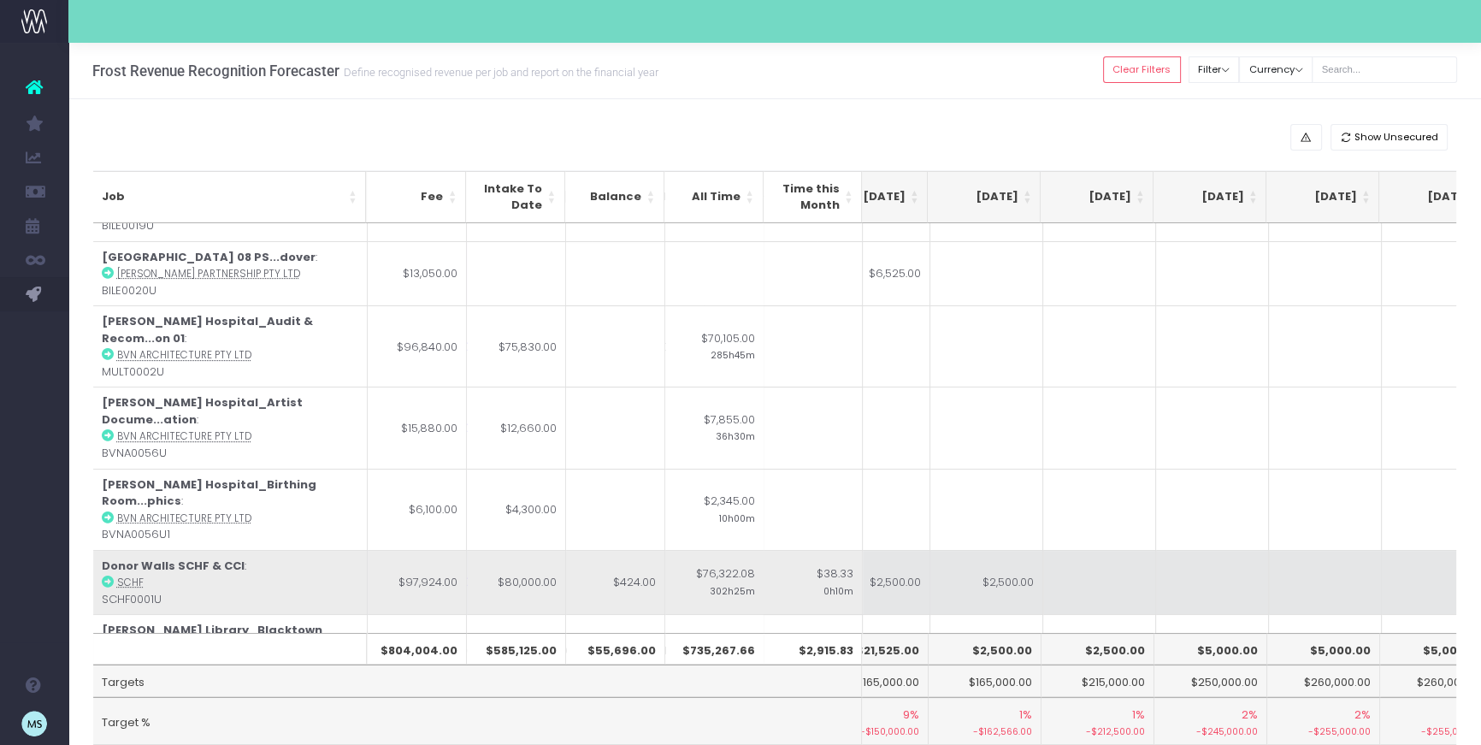
click at [1012, 550] on td "$2,500.00" at bounding box center [987, 582] width 113 height 65
type input "$2,500.00"
click at [1162, 550] on td at bounding box center [1212, 582] width 113 height 65
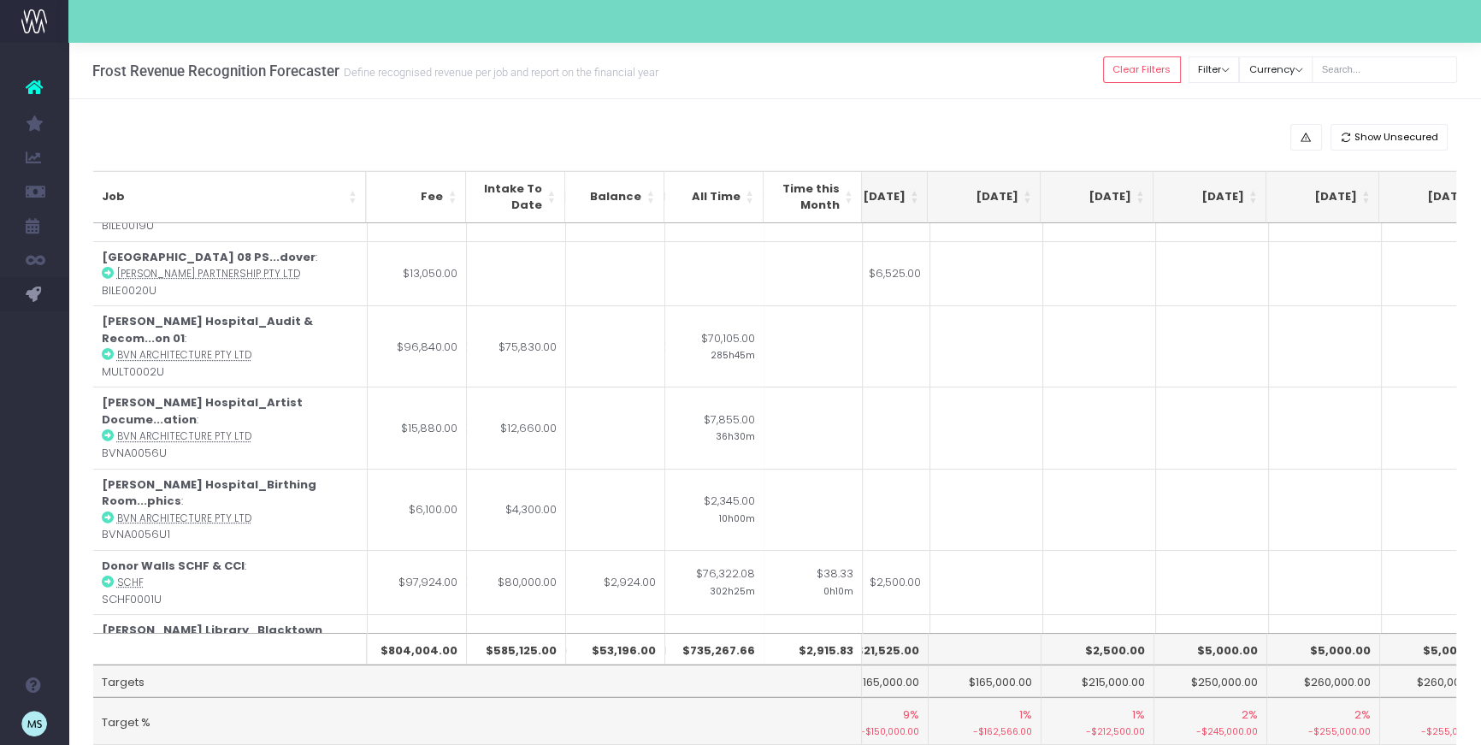
click at [973, 550] on td at bounding box center [987, 582] width 113 height 65
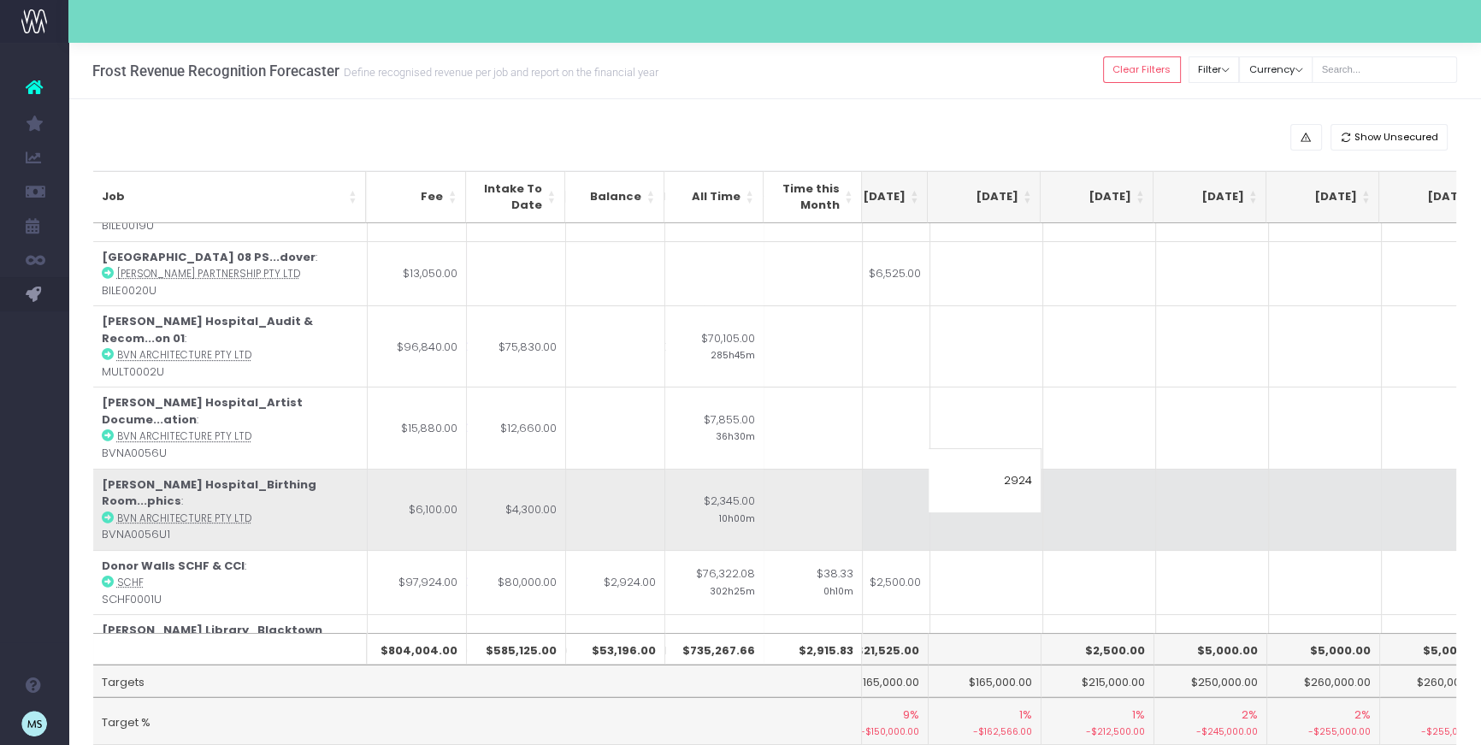
type input "2924"
click at [1171, 469] on td at bounding box center [1212, 509] width 113 height 81
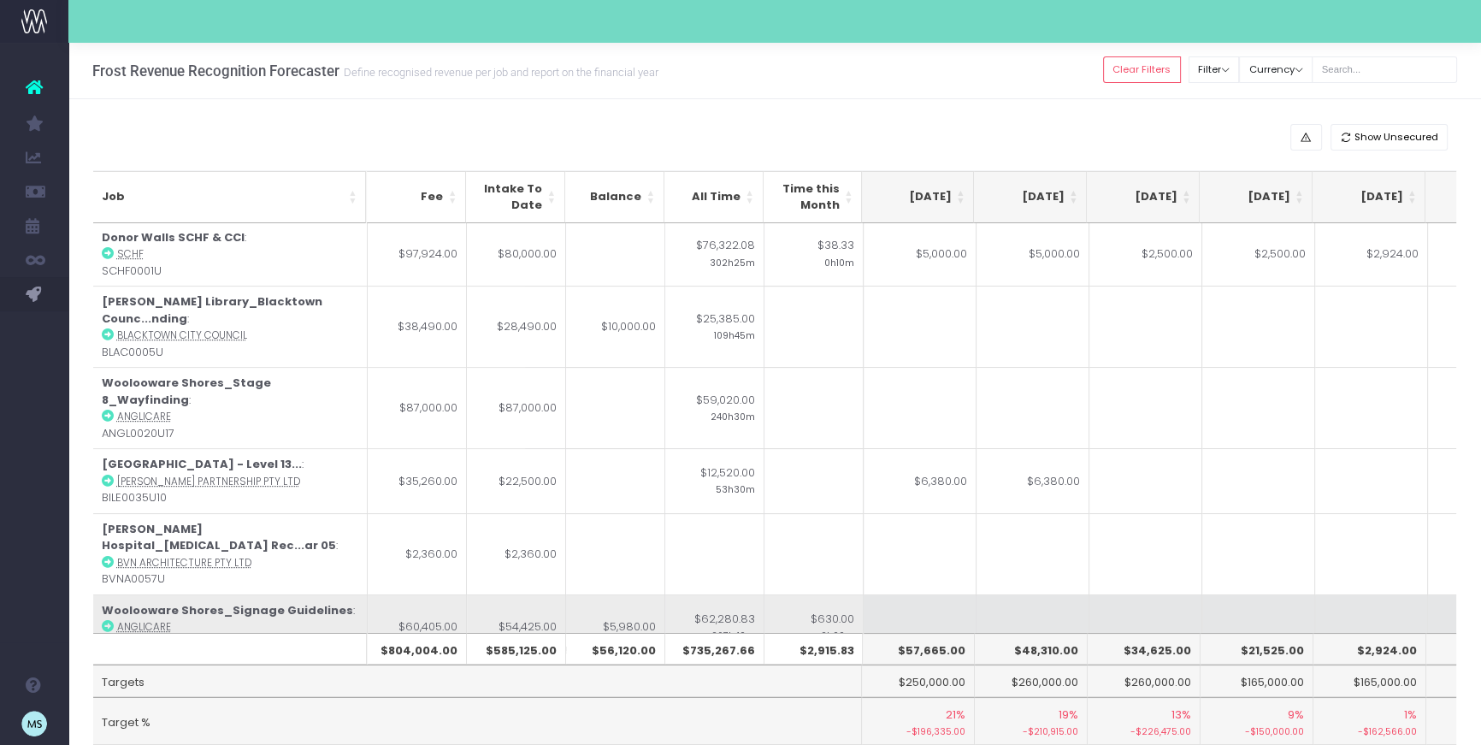
click at [931, 594] on td at bounding box center [920, 626] width 113 height 65
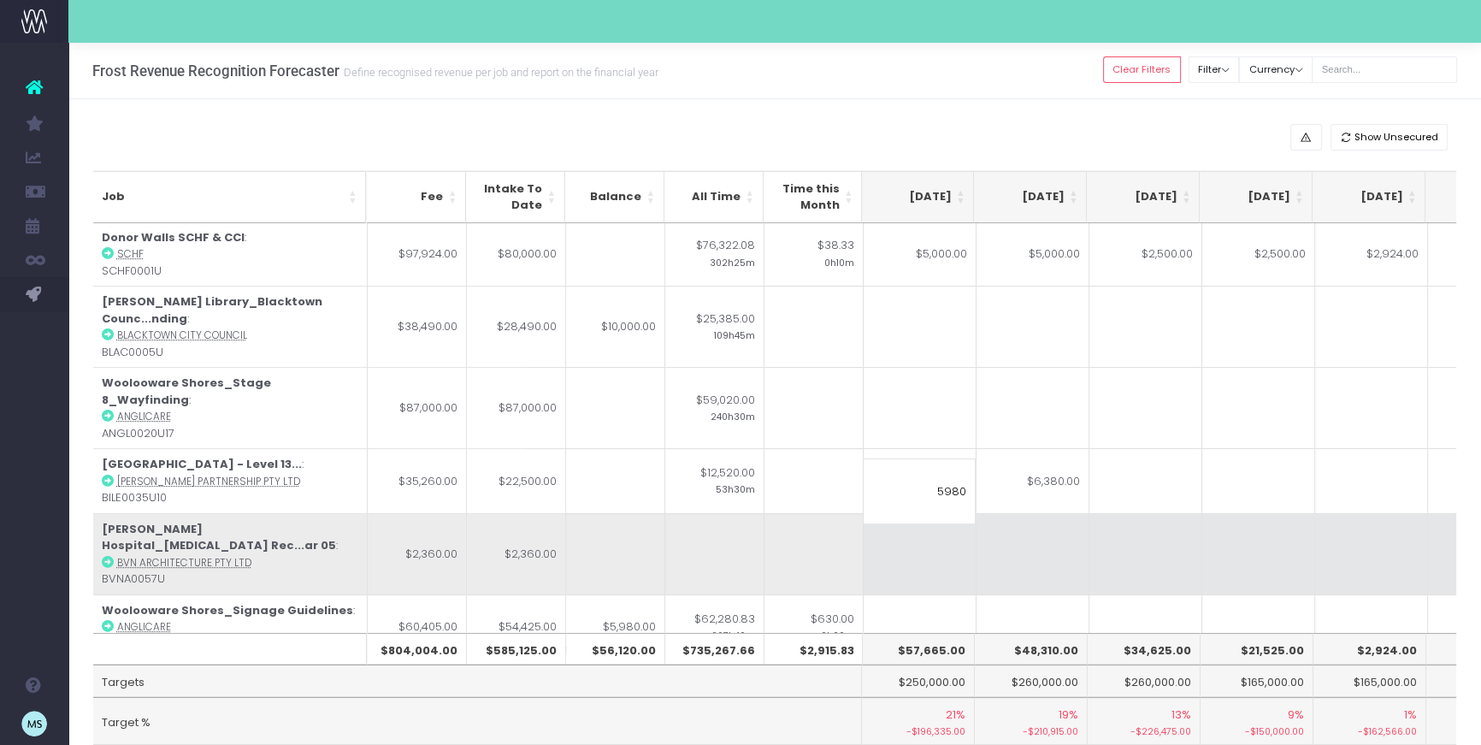
type input "5980"
click at [1227, 513] on td at bounding box center [1259, 553] width 113 height 81
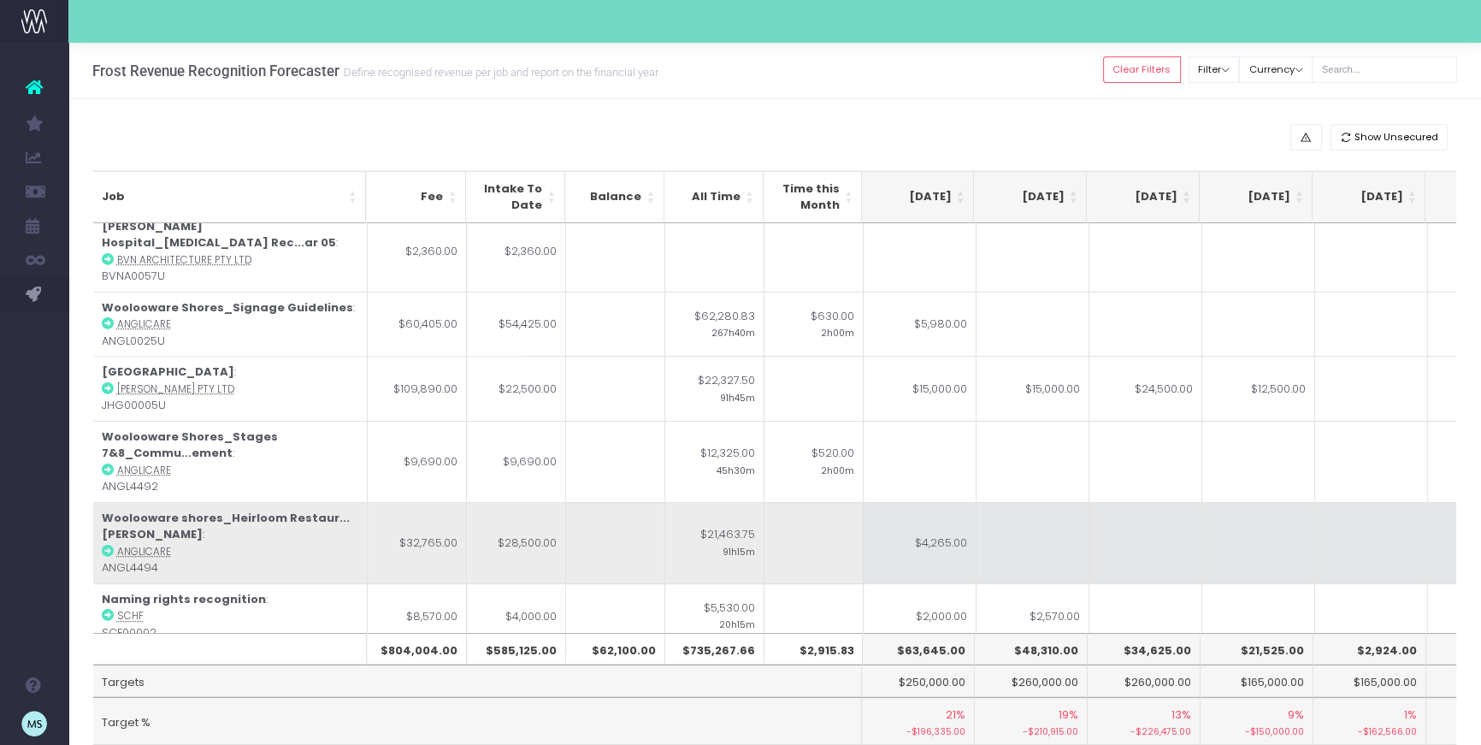
scroll to position [887, 340]
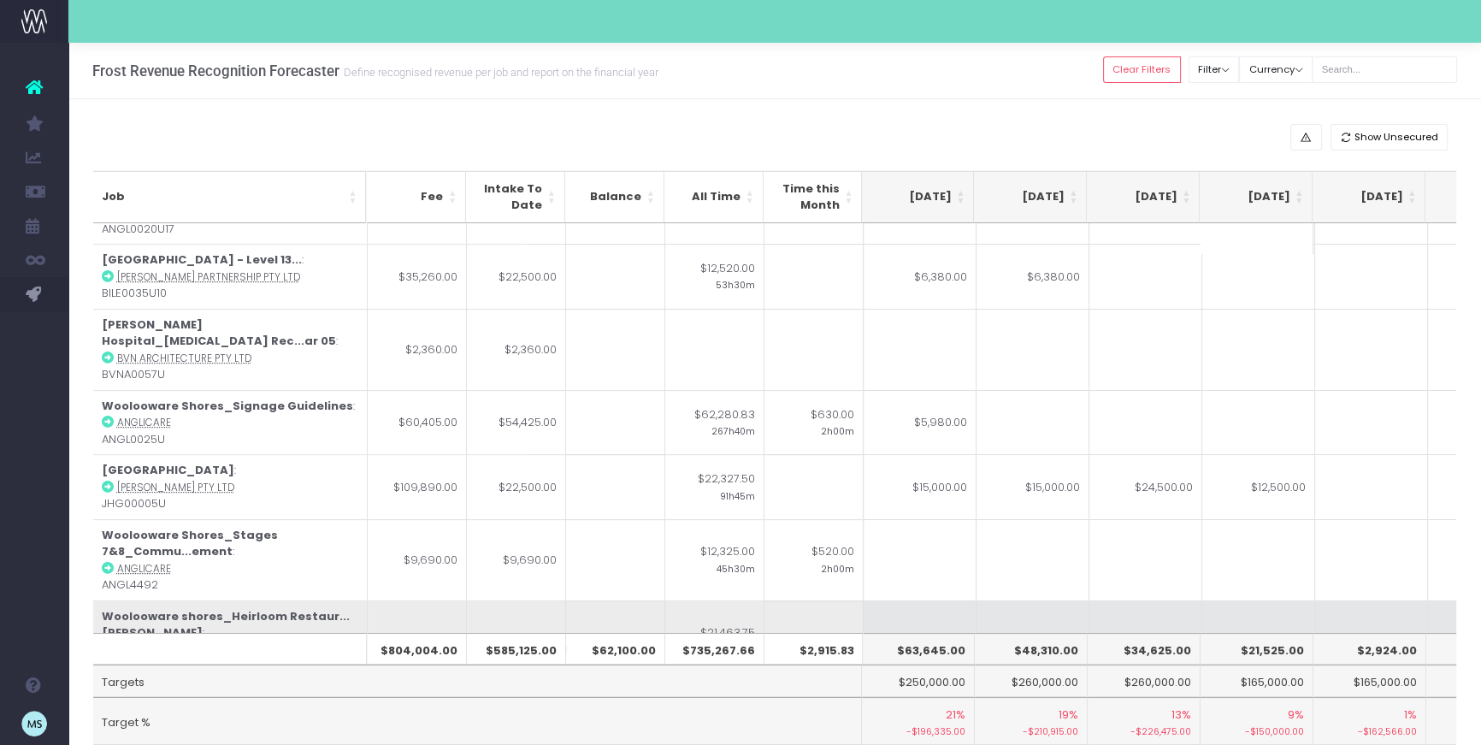
click at [941, 600] on td "$4,265.00" at bounding box center [920, 640] width 113 height 81
type input "$4,265.00"
click at [1007, 600] on td at bounding box center [1033, 640] width 113 height 81
click at [902, 600] on td at bounding box center [920, 640] width 113 height 81
type input "2000"
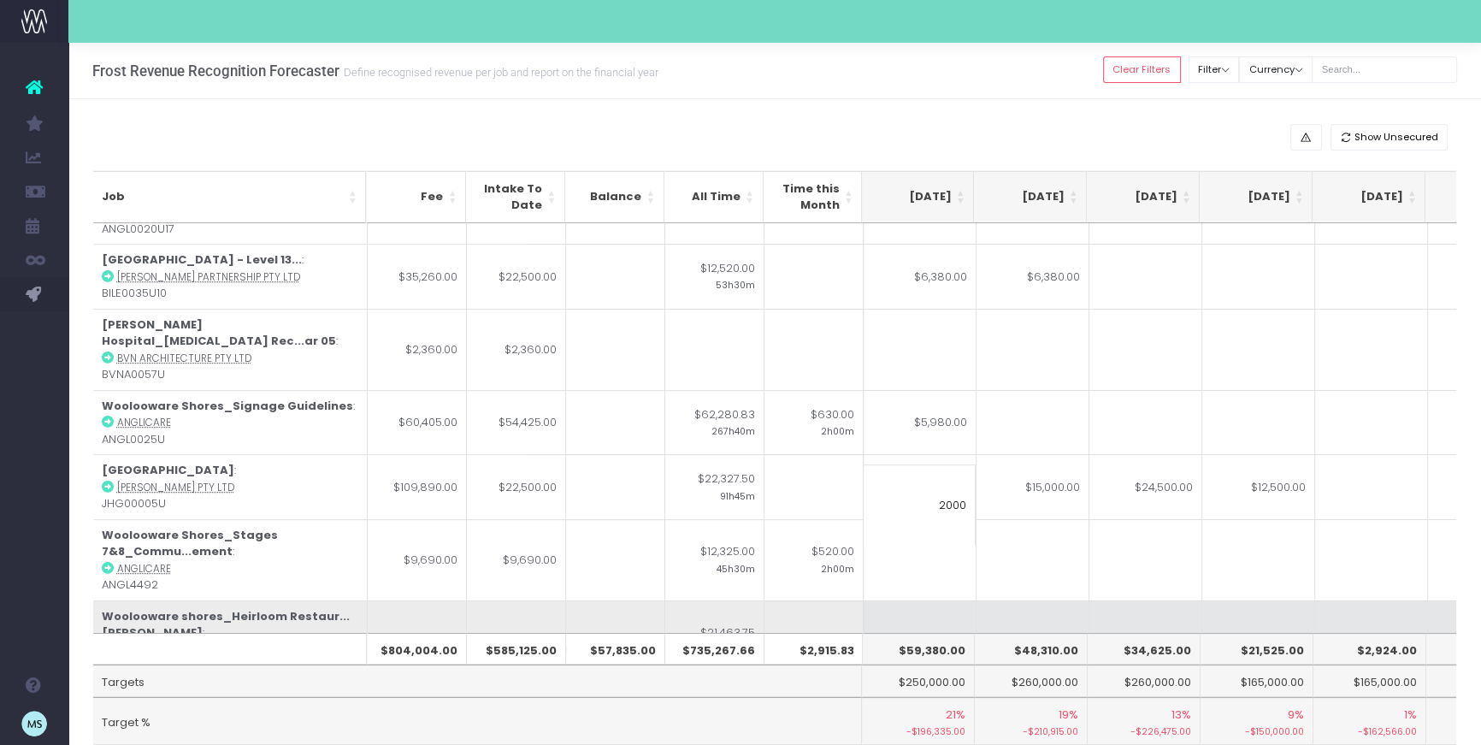
click at [1011, 600] on td at bounding box center [1033, 640] width 113 height 81
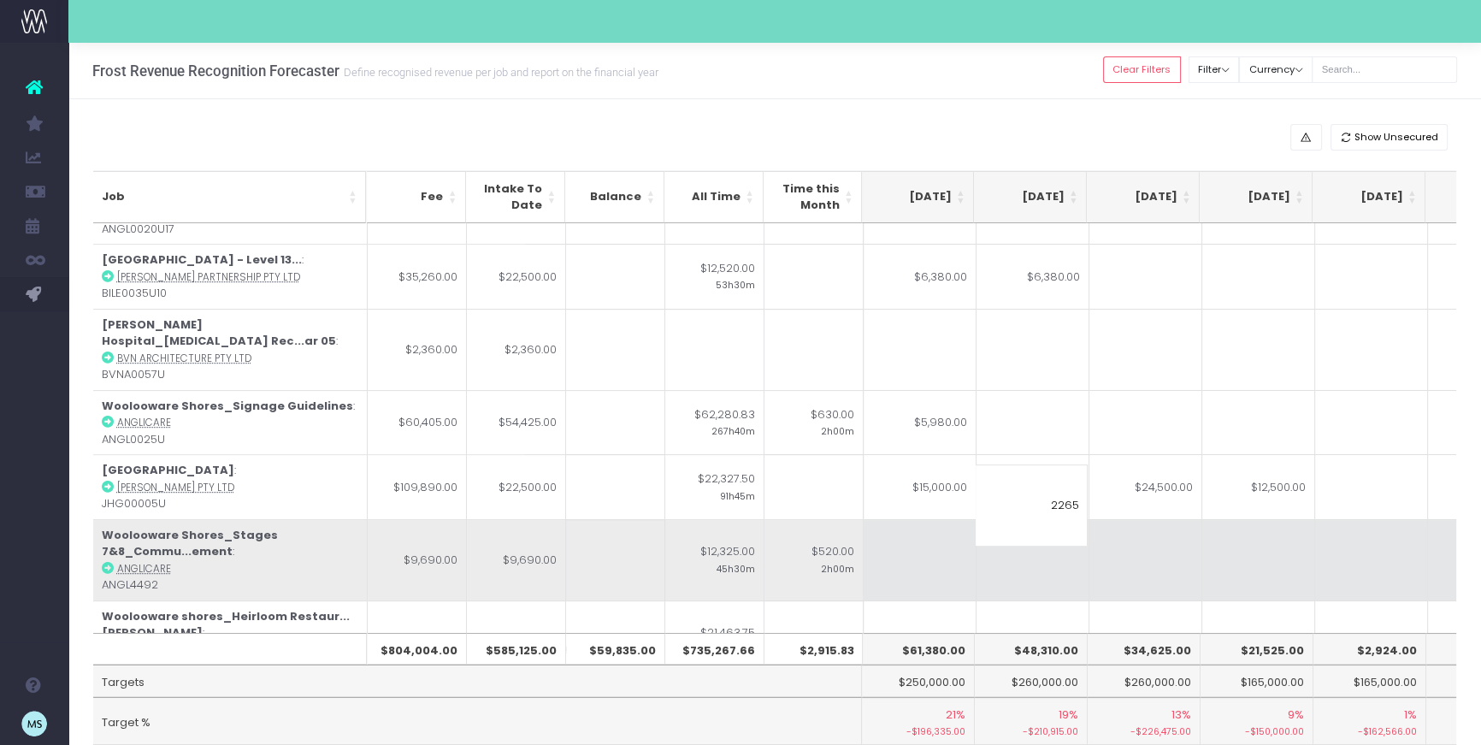
type input "2265"
click at [1223, 519] on td at bounding box center [1259, 559] width 113 height 81
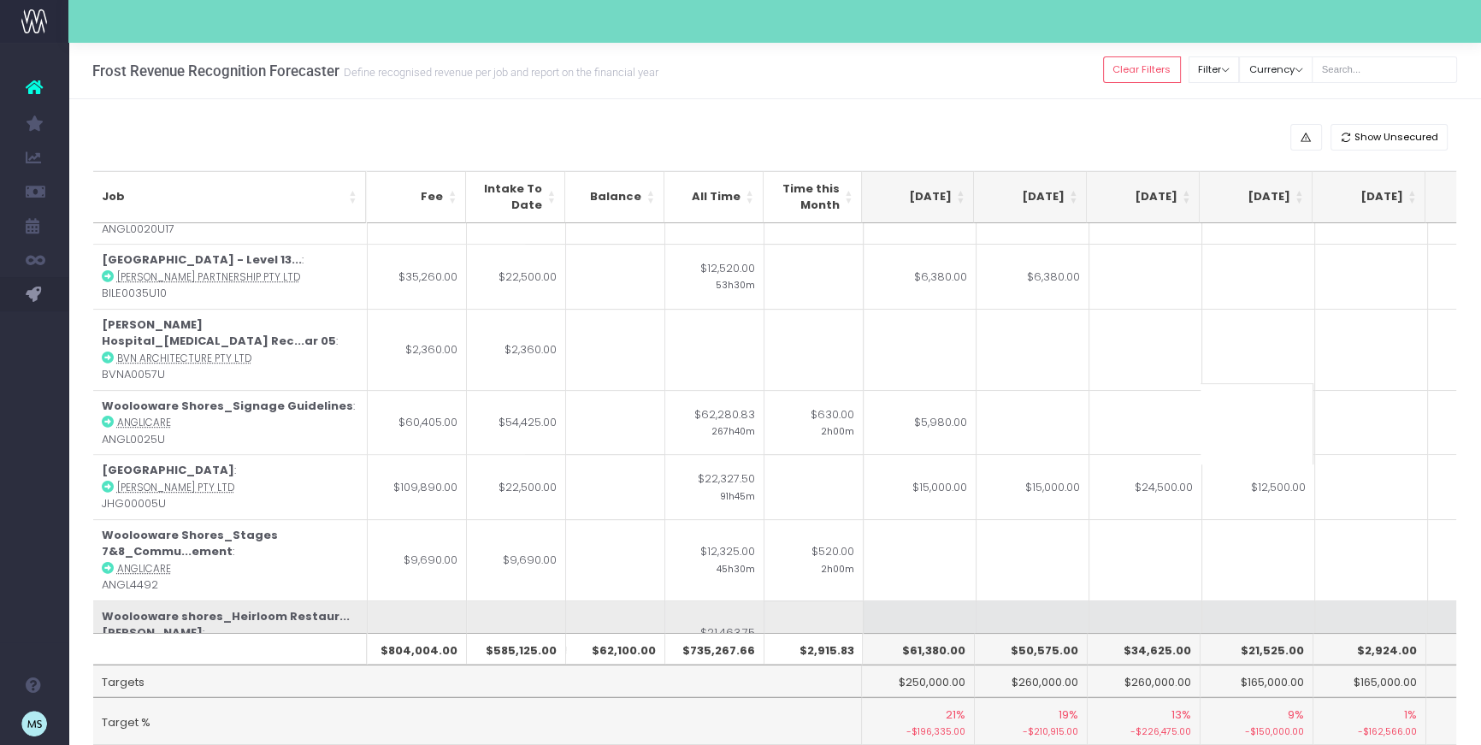
click at [942, 600] on td "$2,000.00" at bounding box center [920, 640] width 113 height 81
type input "$2,000.00"
click at [1214, 600] on td at bounding box center [1259, 640] width 113 height 81
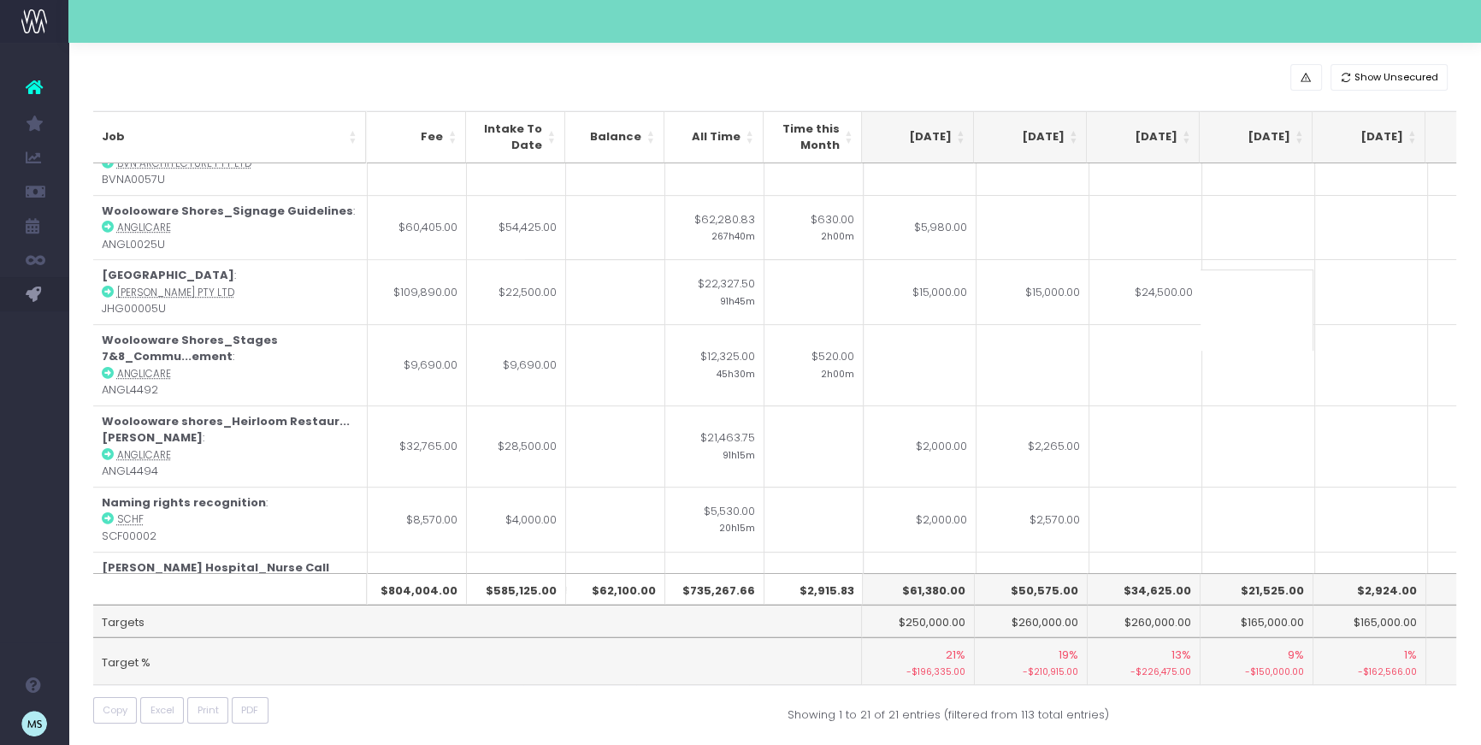
scroll to position [69, 0]
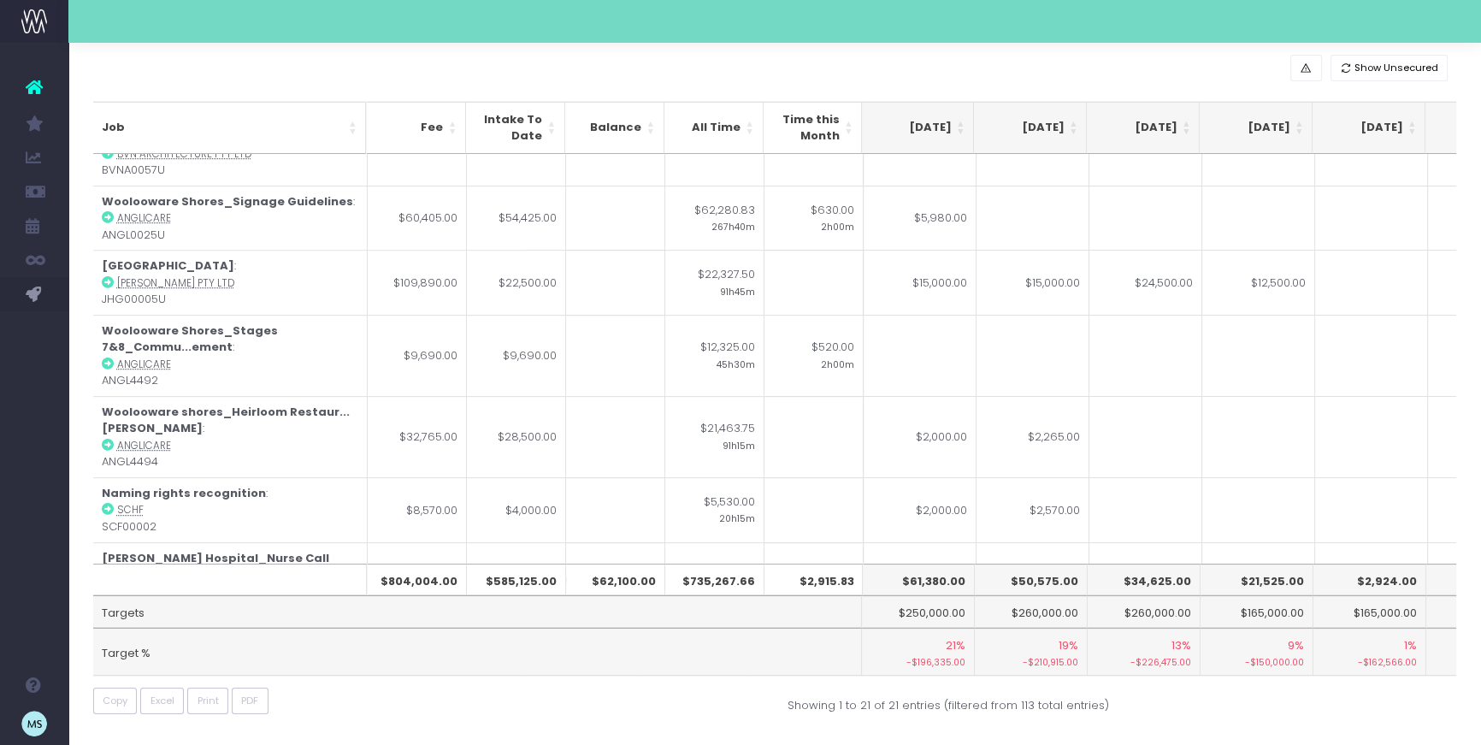
click at [950, 624] on td at bounding box center [920, 656] width 113 height 65
type input "1440"
click at [1199, 713] on div "Show Unsecured Job Fee Intake To Date Balance All Time Time this Month [DATE] […" at bounding box center [774, 388] width 1413 height 717
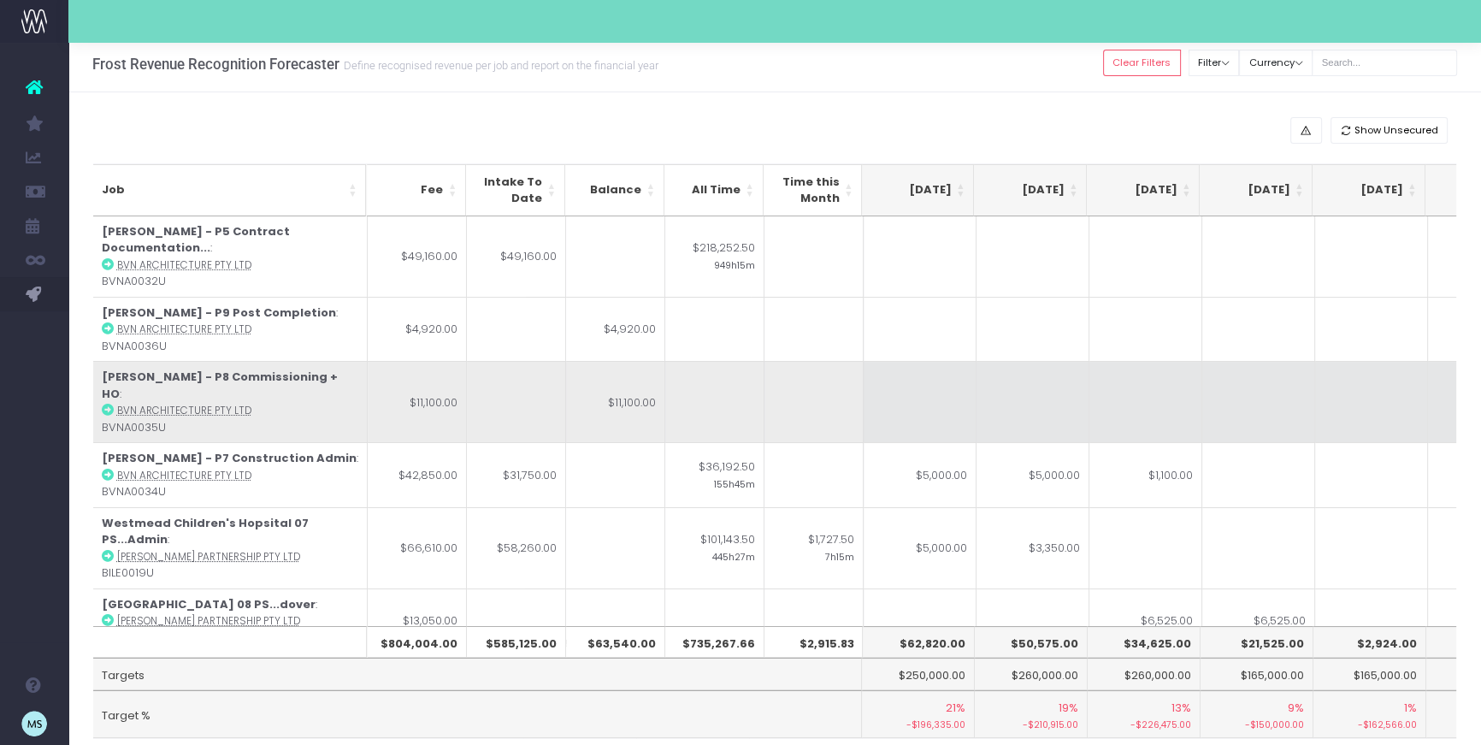
scroll to position [0, 0]
